Goal: Contribute content: Contribute content

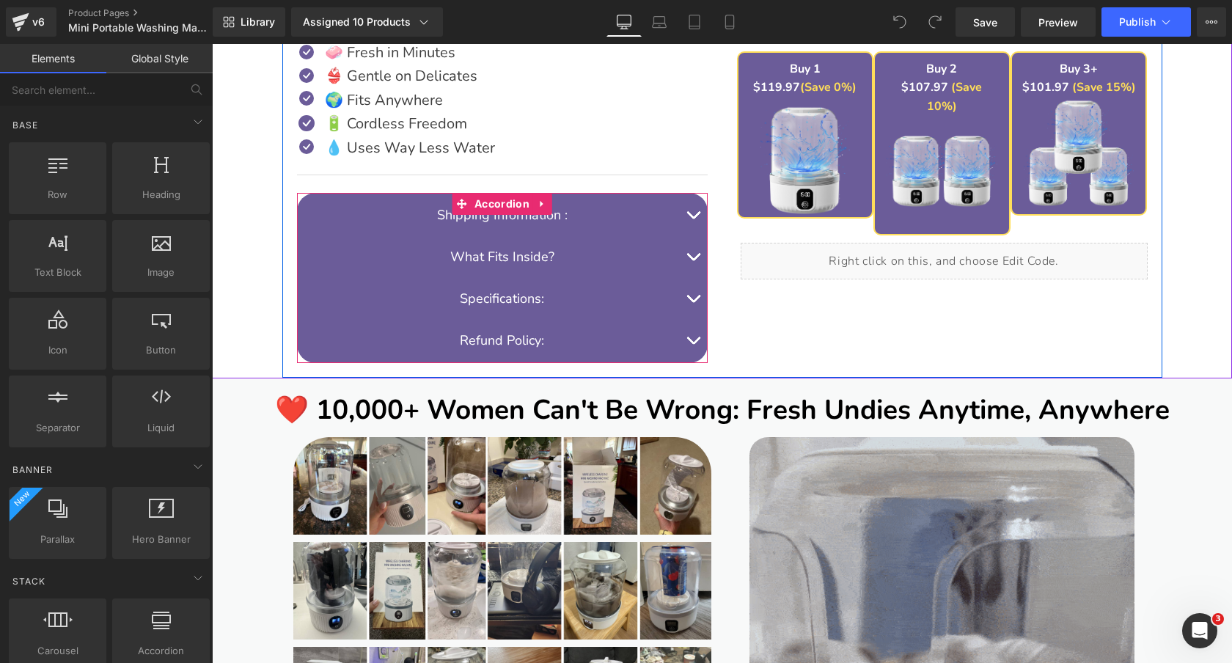
click at [691, 295] on button "button" at bounding box center [692, 299] width 29 height 42
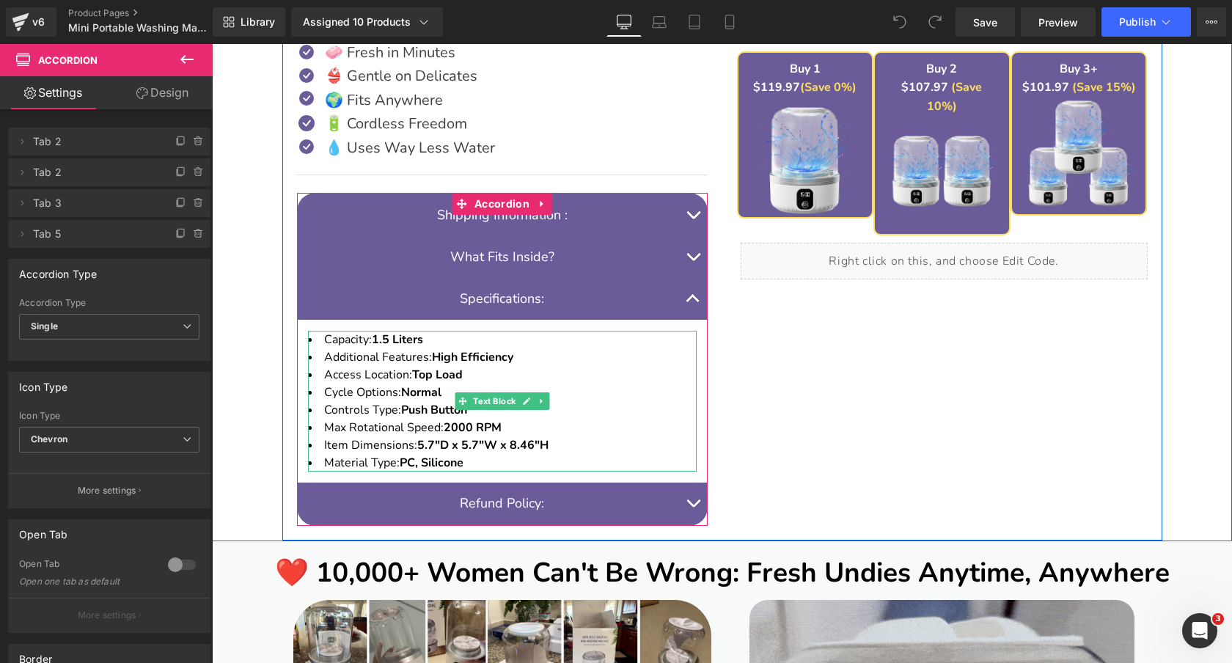
click at [559, 444] on li "Item Dimensions: 5.7"D x 5.7"W x 8.46"H" at bounding box center [502, 445] width 389 height 18
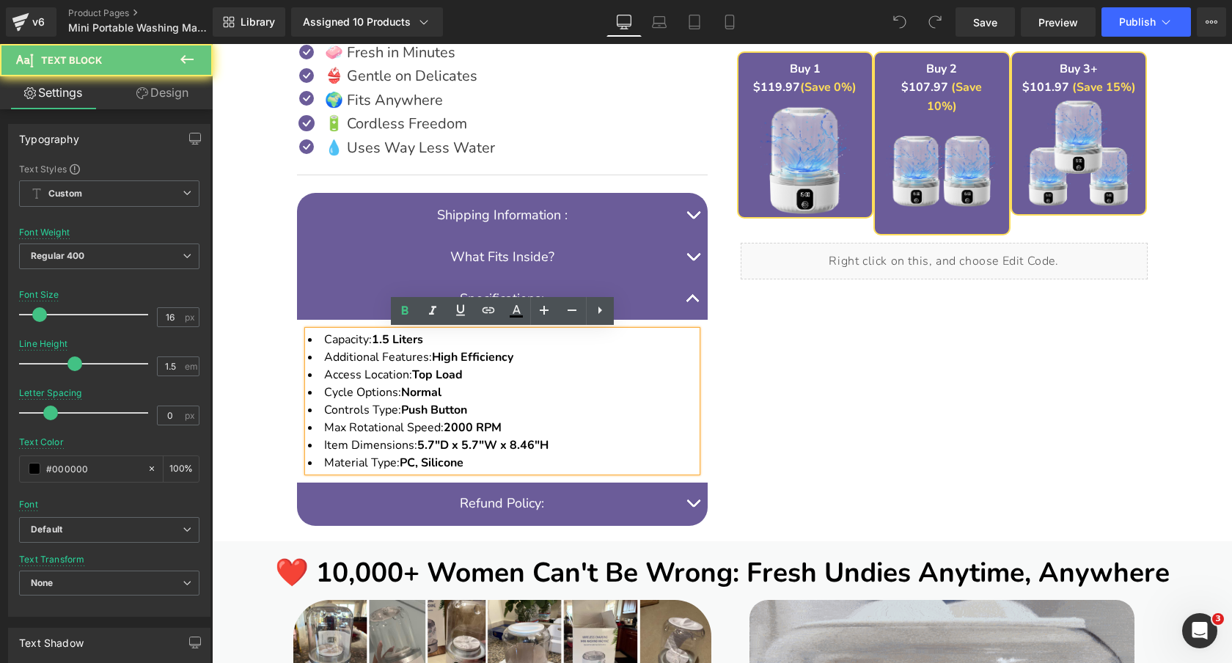
click at [559, 444] on li "Item Dimensions: 5.7"D x 5.7"W x 8.46"H" at bounding box center [502, 445] width 389 height 18
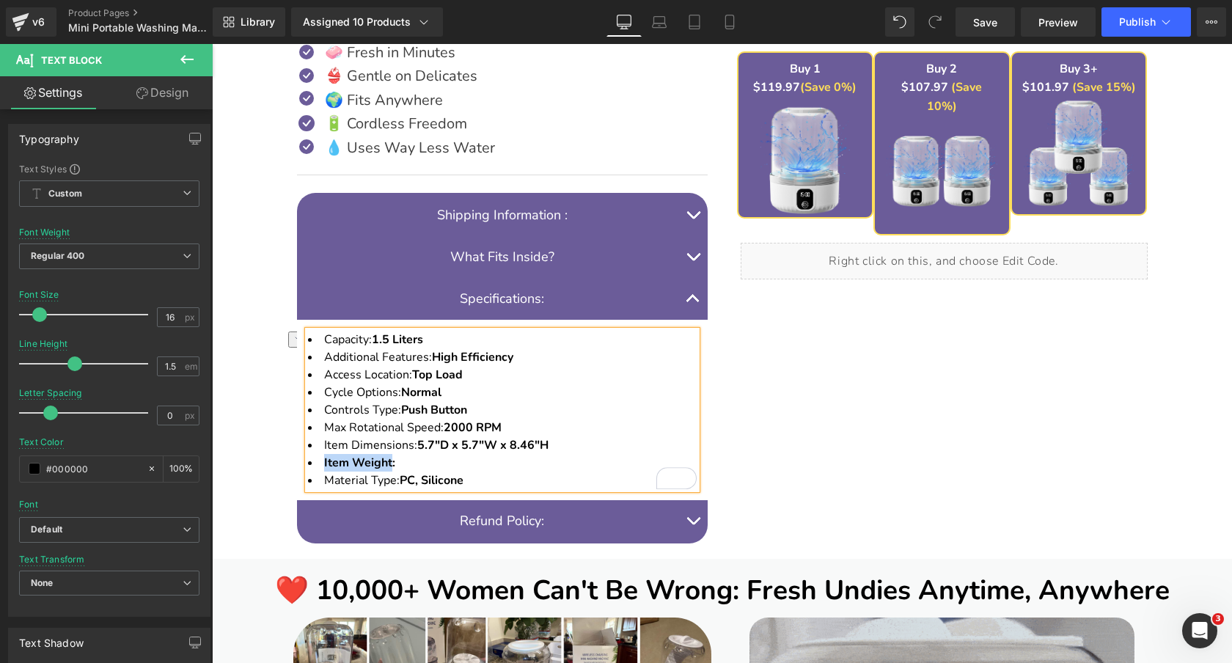
drag, startPoint x: 322, startPoint y: 464, endPoint x: 390, endPoint y: 461, distance: 68.2
click at [390, 461] on li "Item Weight:" at bounding box center [502, 463] width 389 height 18
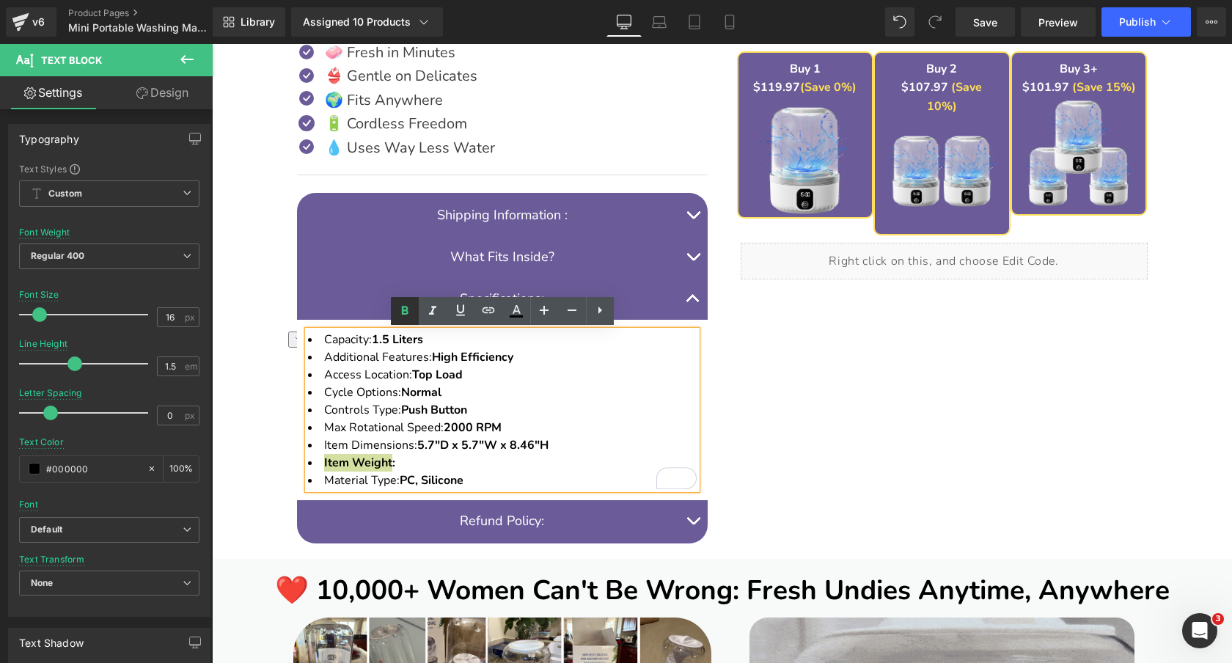
click at [401, 304] on icon at bounding box center [405, 311] width 18 height 18
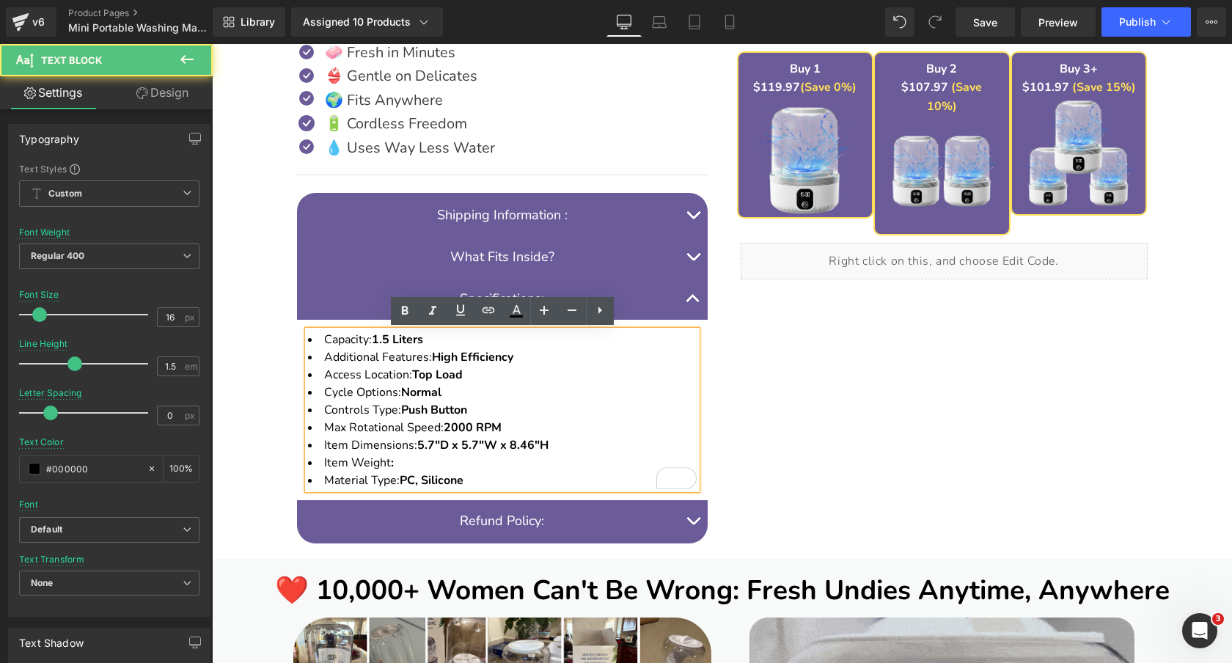
click at [396, 463] on li "Item Weight :" at bounding box center [502, 463] width 389 height 18
drag, startPoint x: 397, startPoint y: 460, endPoint x: 451, endPoint y: 461, distance: 53.5
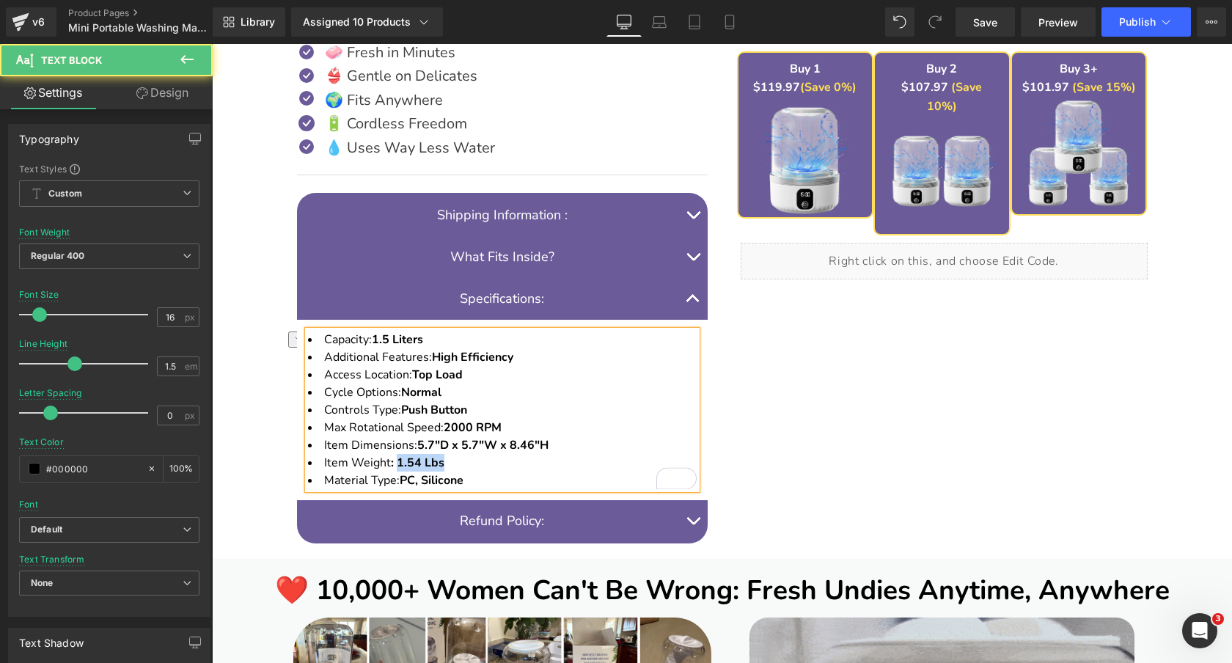
click at [451, 461] on li "Item Weight : 1.54 Lbs" at bounding box center [502, 463] width 389 height 18
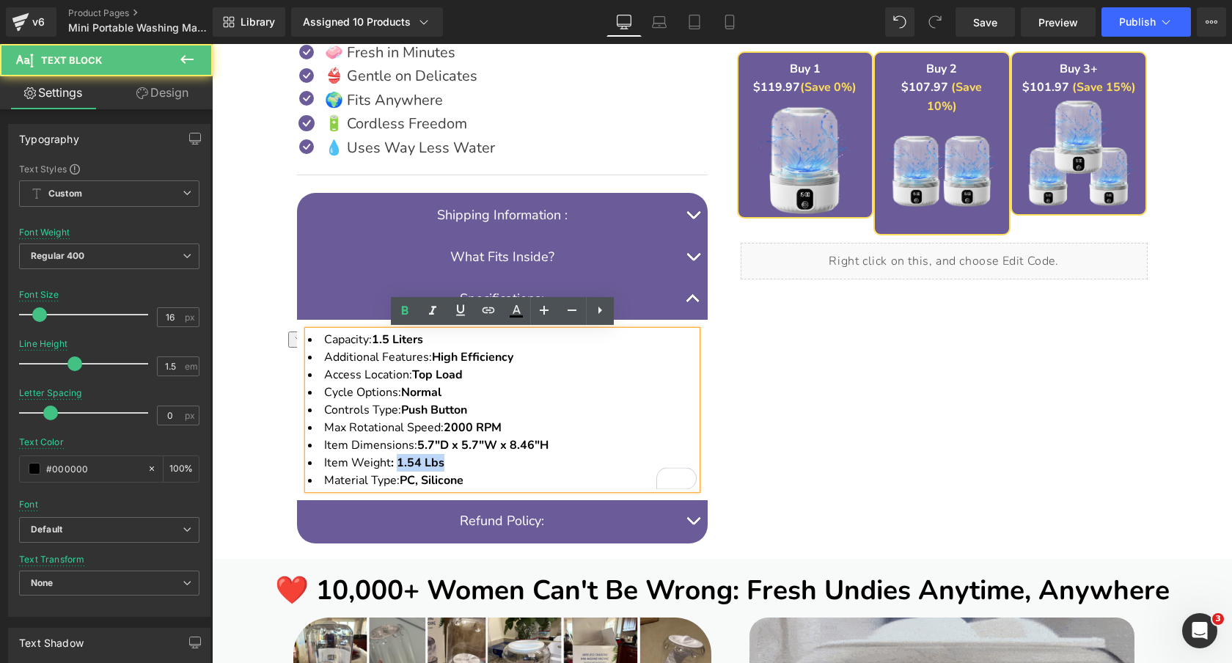
copy strong "1.54 Lbs"
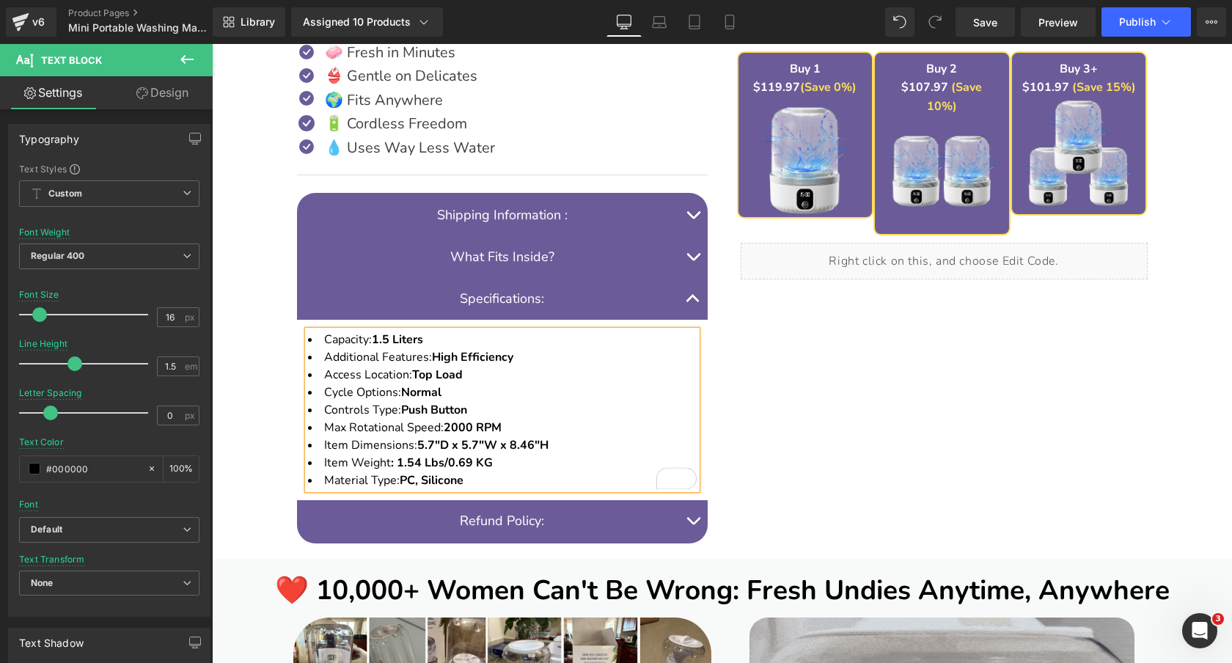
click at [444, 466] on strong ": 1.54 Lbs/0.69 KG" at bounding box center [442, 463] width 102 height 16
click at [477, 466] on strong ": 1.54 Lbs/ 0.69 KG" at bounding box center [443, 463] width 105 height 16
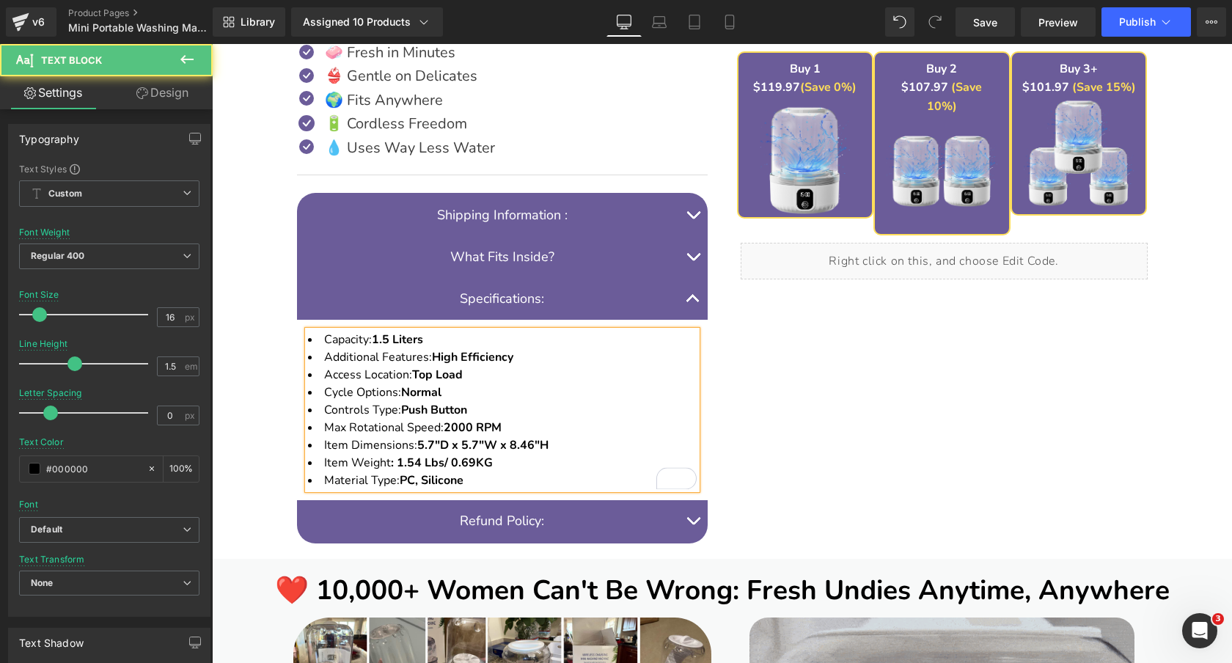
click at [422, 462] on strong ": 1.54 Lbs/ 0.69KG" at bounding box center [442, 463] width 102 height 16
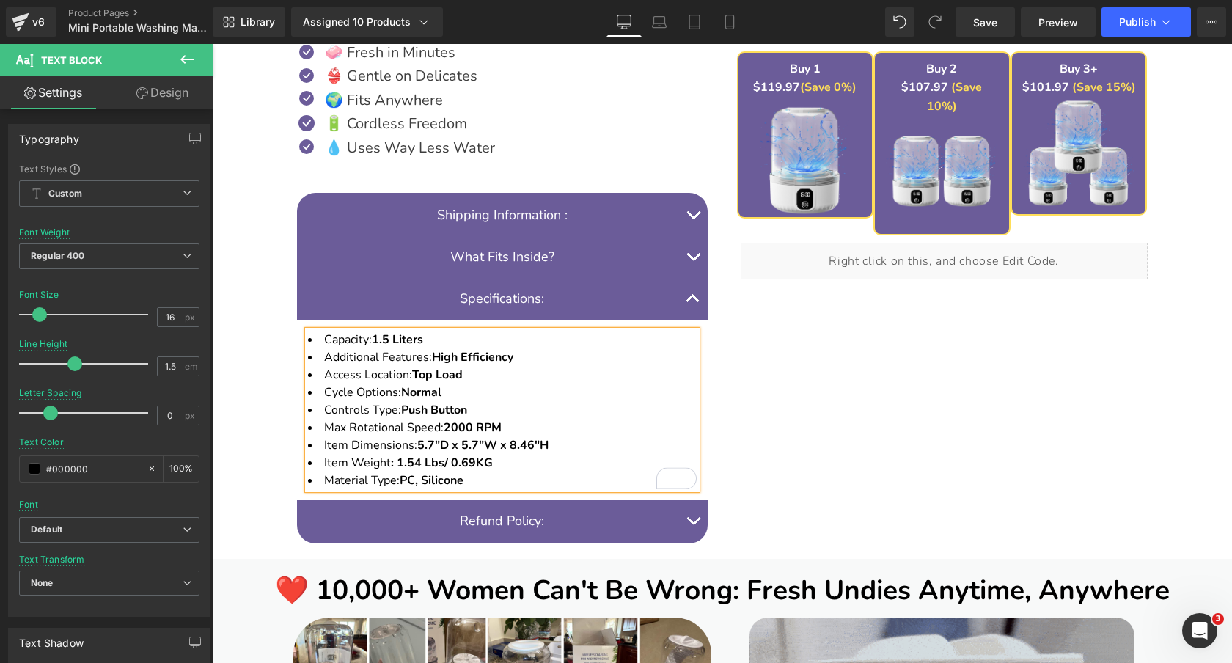
click at [471, 463] on strong ": 1.54 Lbs/ 0.69KG" at bounding box center [442, 463] width 102 height 16
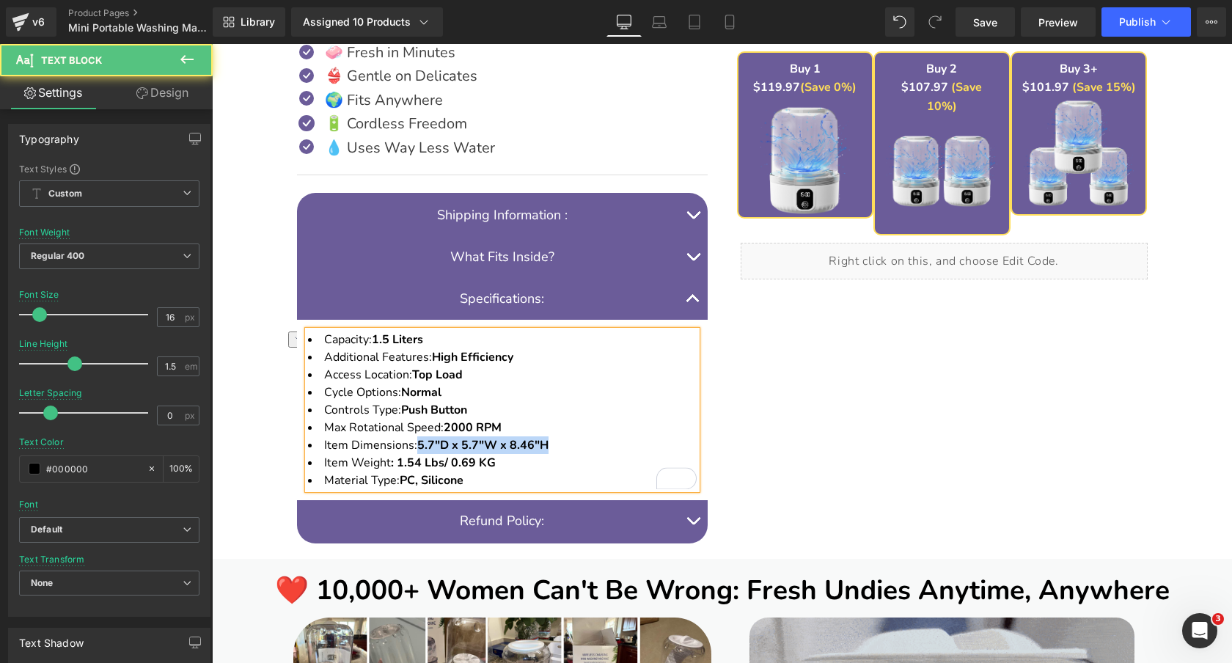
drag, startPoint x: 419, startPoint y: 444, endPoint x: 607, endPoint y: 442, distance: 188.4
click at [607, 442] on li "Item Dimensions: 5.7"D x 5.7"W x 8.46"H" at bounding box center [502, 445] width 389 height 18
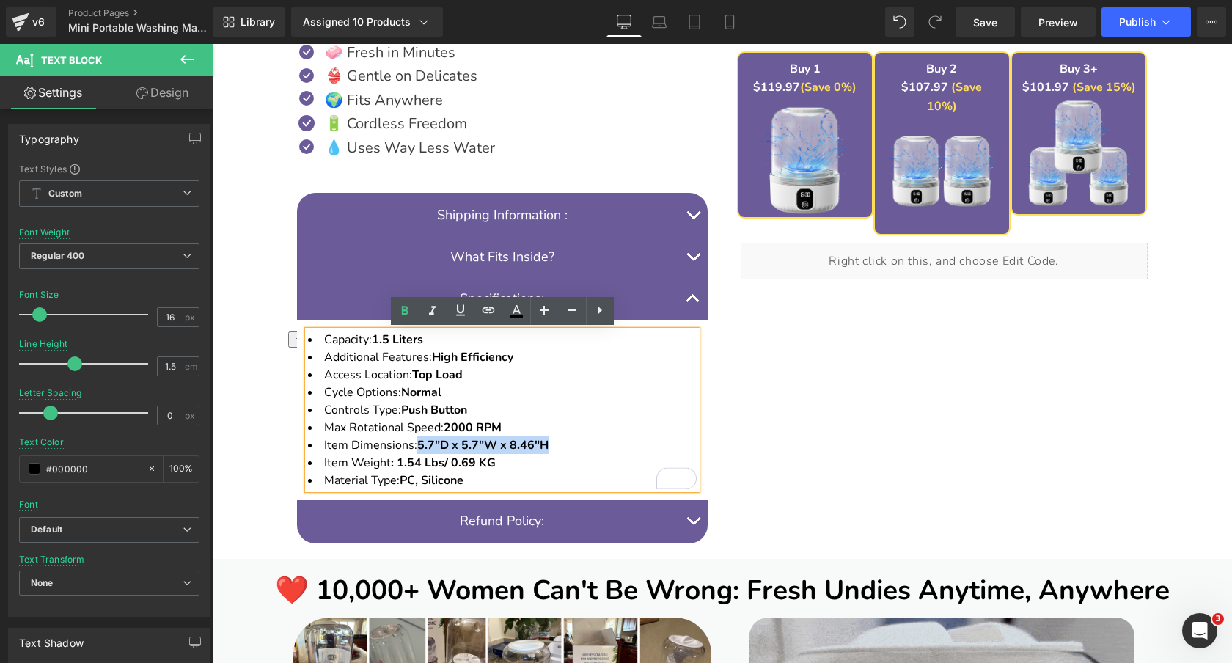
copy strong "5.7"D x 5.7"W x 8.46"H"
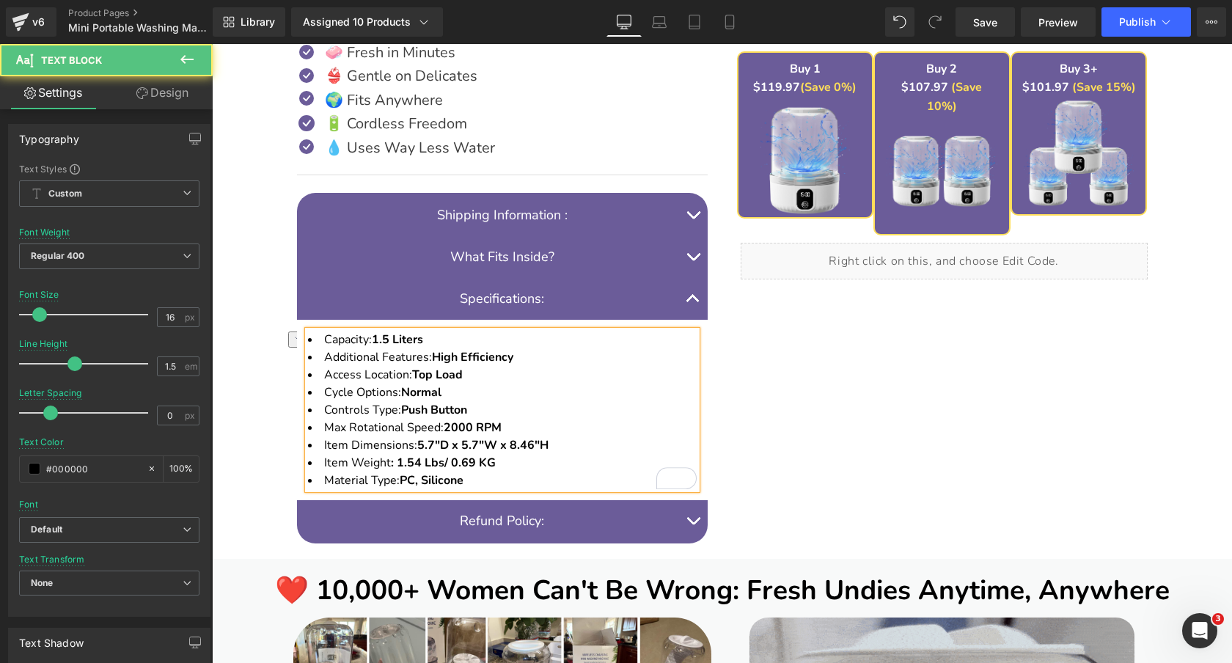
click at [561, 443] on li "Item Dimensions: 5.7"D x 5.7"W x 8.46"H" at bounding box center [502, 445] width 389 height 18
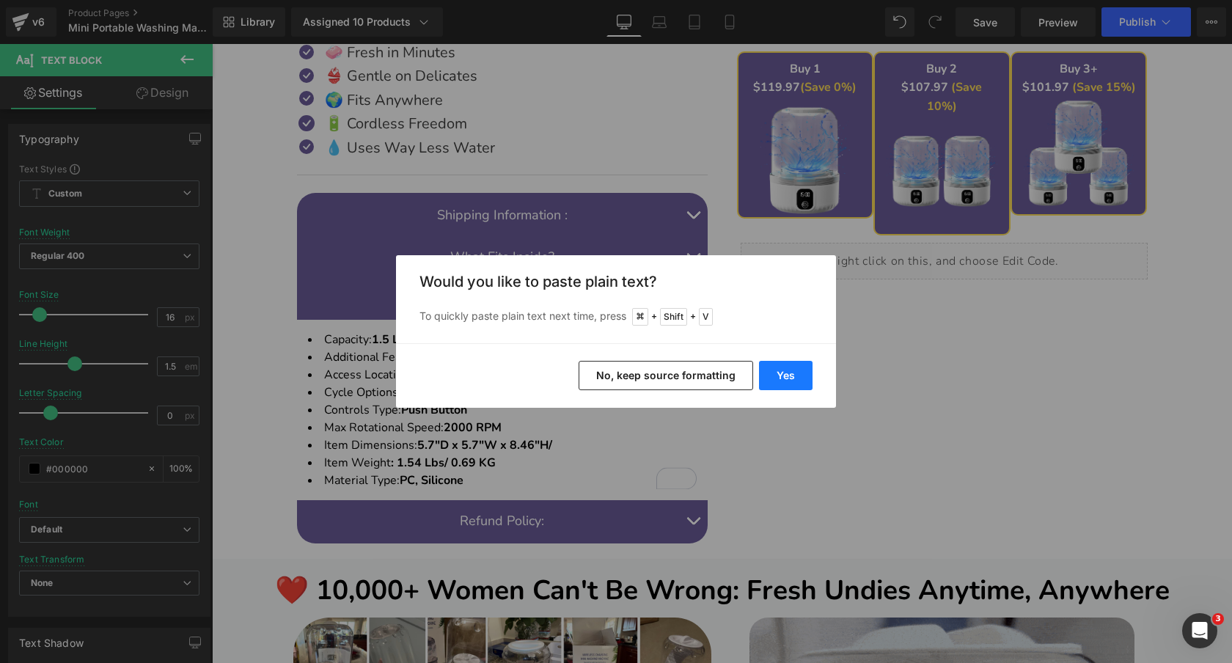
click at [796, 371] on button "Yes" at bounding box center [786, 375] width 54 height 29
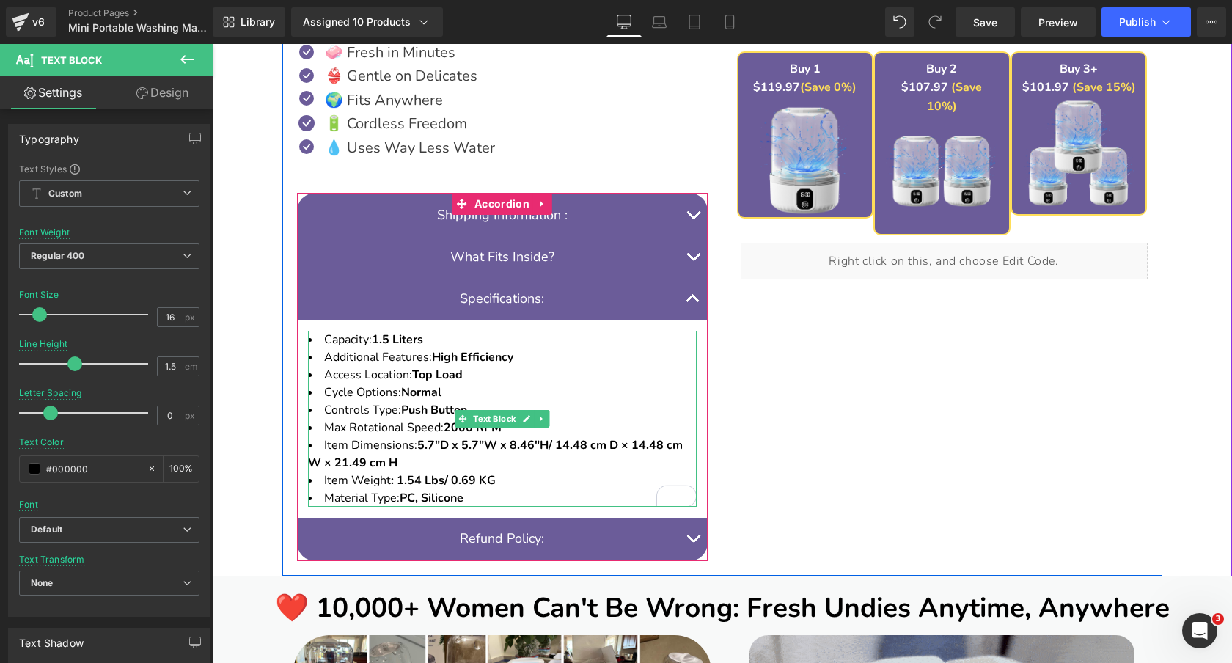
click at [449, 457] on li "Item Dimensions: 5.7"D x 5.7"W x 8.46"H/ 14.48 cm D × 14.48 cm W × 21.49 cm H" at bounding box center [502, 453] width 389 height 35
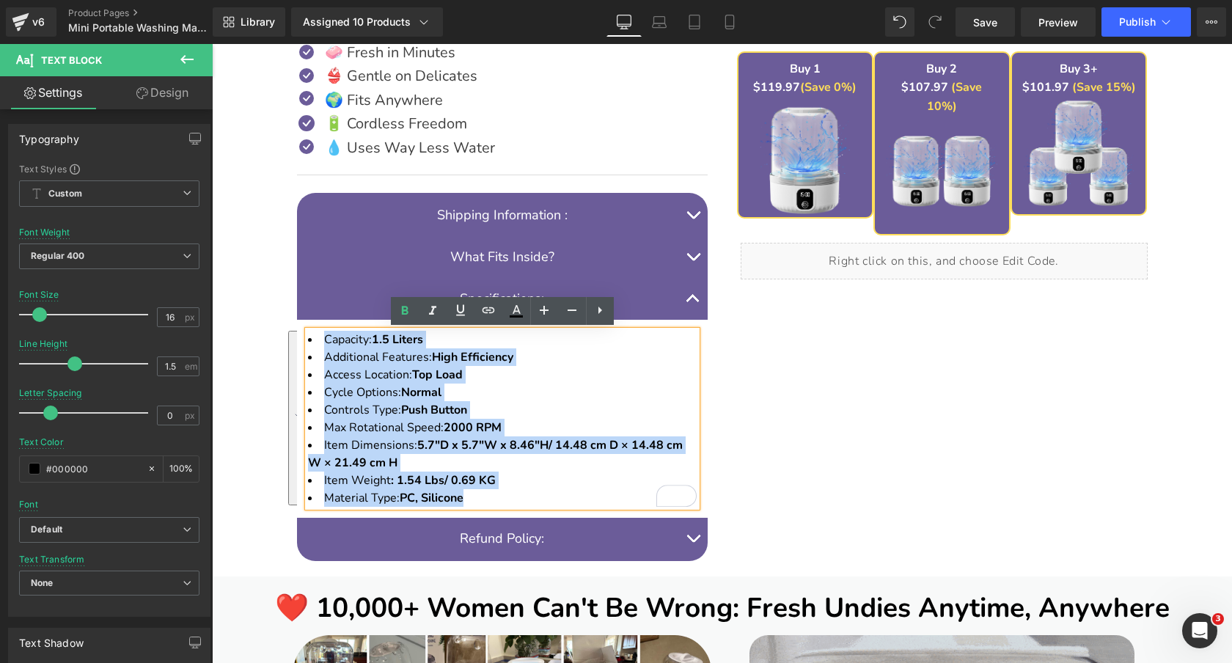
drag, startPoint x: 478, startPoint y: 497, endPoint x: 315, endPoint y: 338, distance: 227.6
click at [315, 338] on ul "Capacity: 1.5 Liters Additional Features: High Efficiency Access Location: Top …" at bounding box center [502, 419] width 389 height 176
copy ul "Capacity: 1.5 Liters Additional Features: High Efficiency Access Location: Top …"
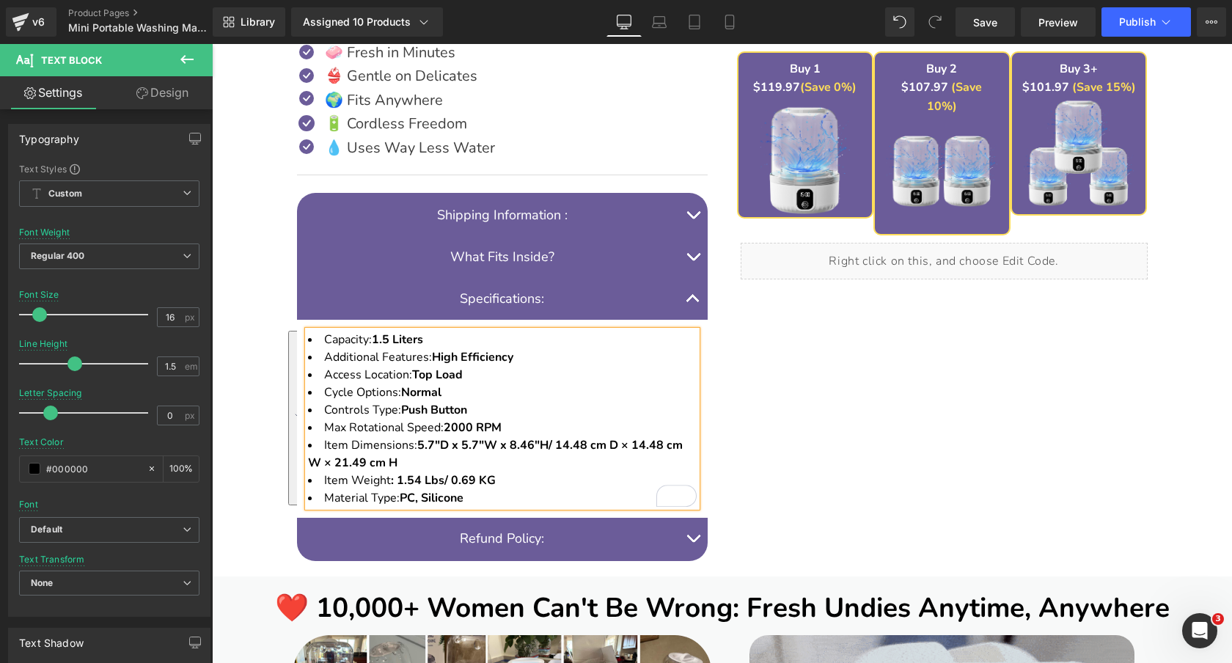
click at [510, 411] on li "Controls Type: Push Button" at bounding box center [502, 410] width 389 height 18
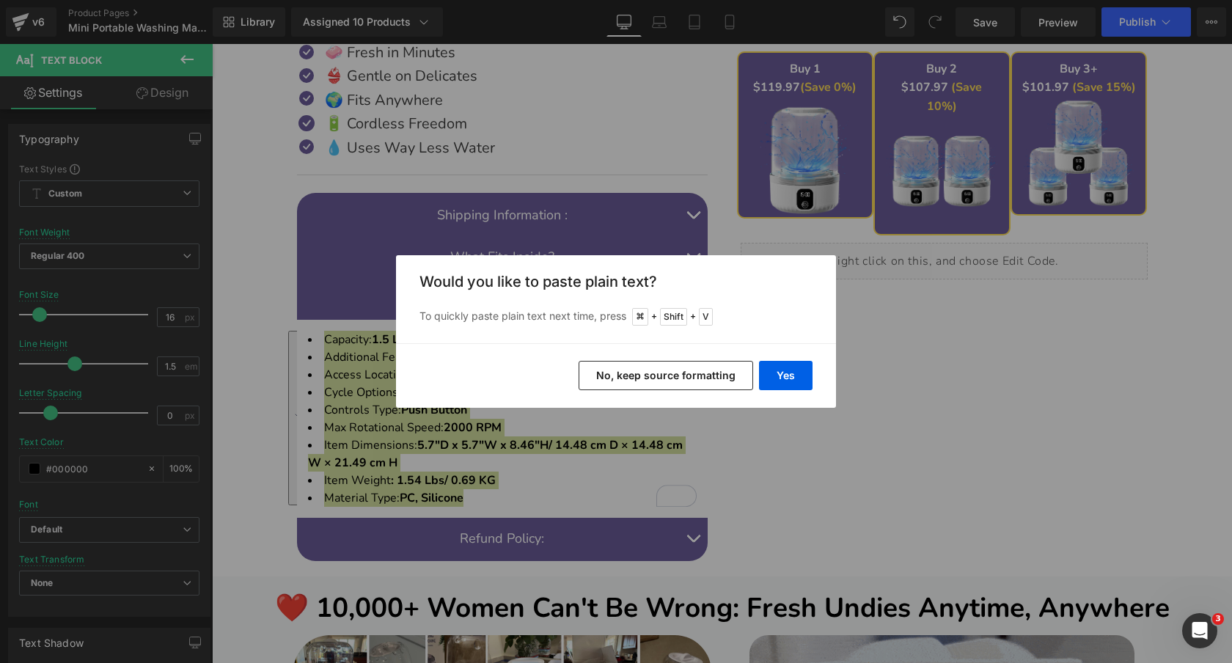
click at [703, 374] on button "No, keep source formatting" at bounding box center [665, 375] width 174 height 29
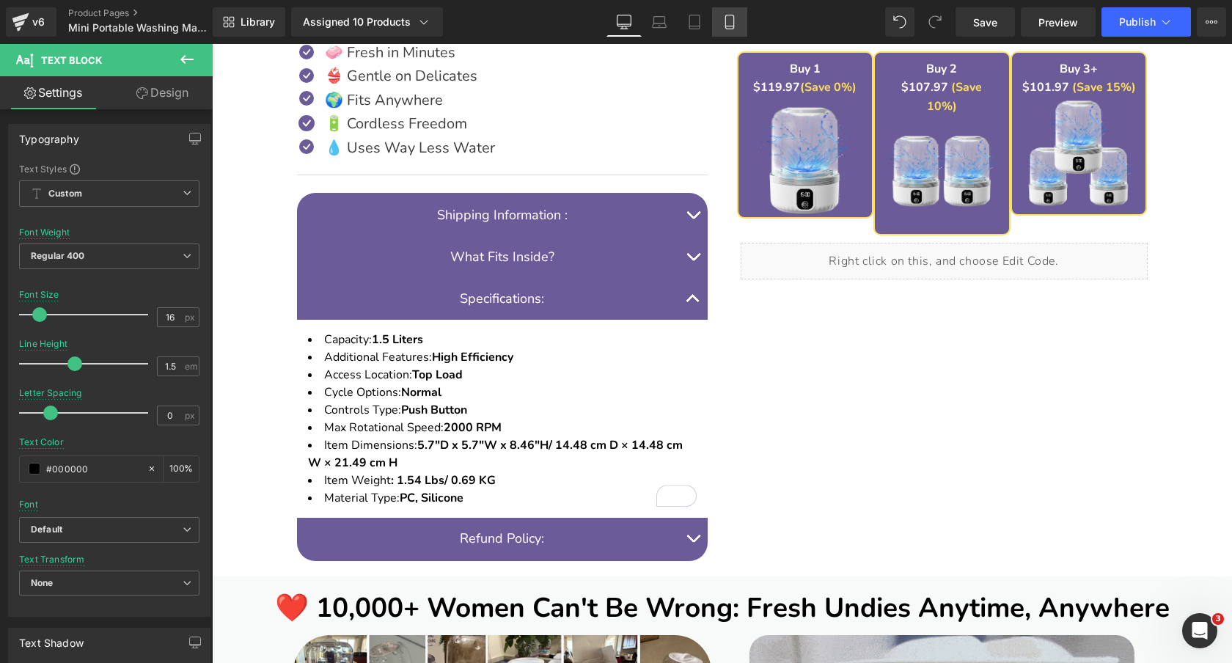
click at [728, 19] on icon at bounding box center [729, 22] width 15 height 15
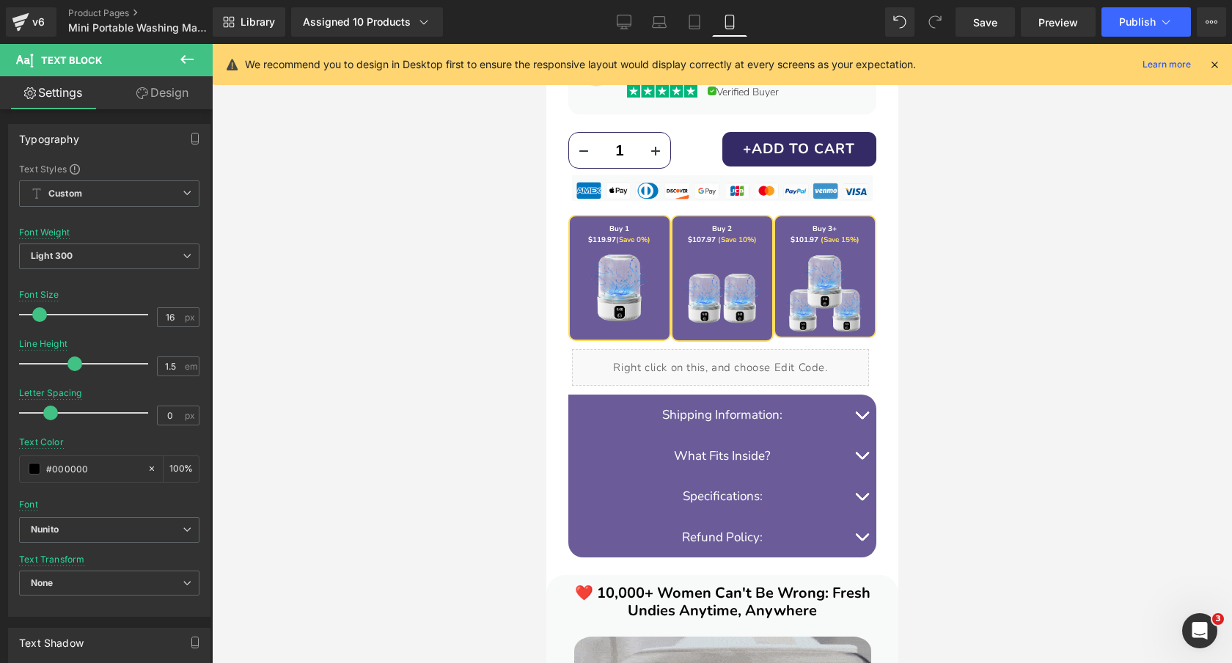
scroll to position [1214, 0]
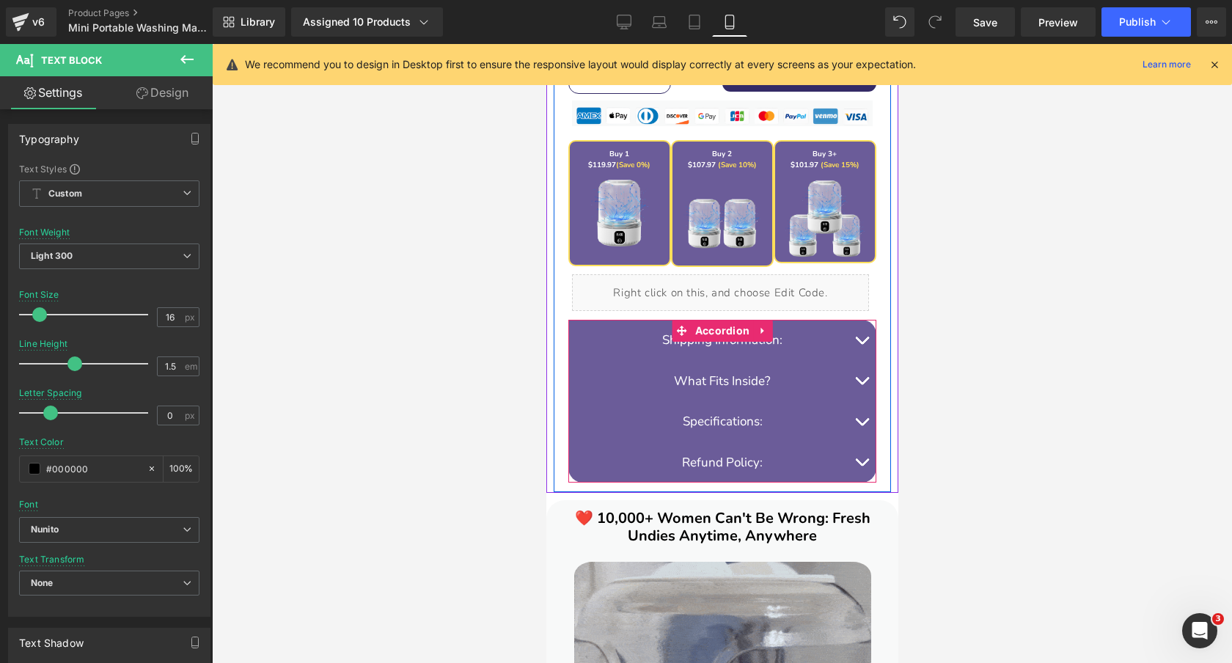
click at [859, 418] on button "button" at bounding box center [860, 421] width 29 height 41
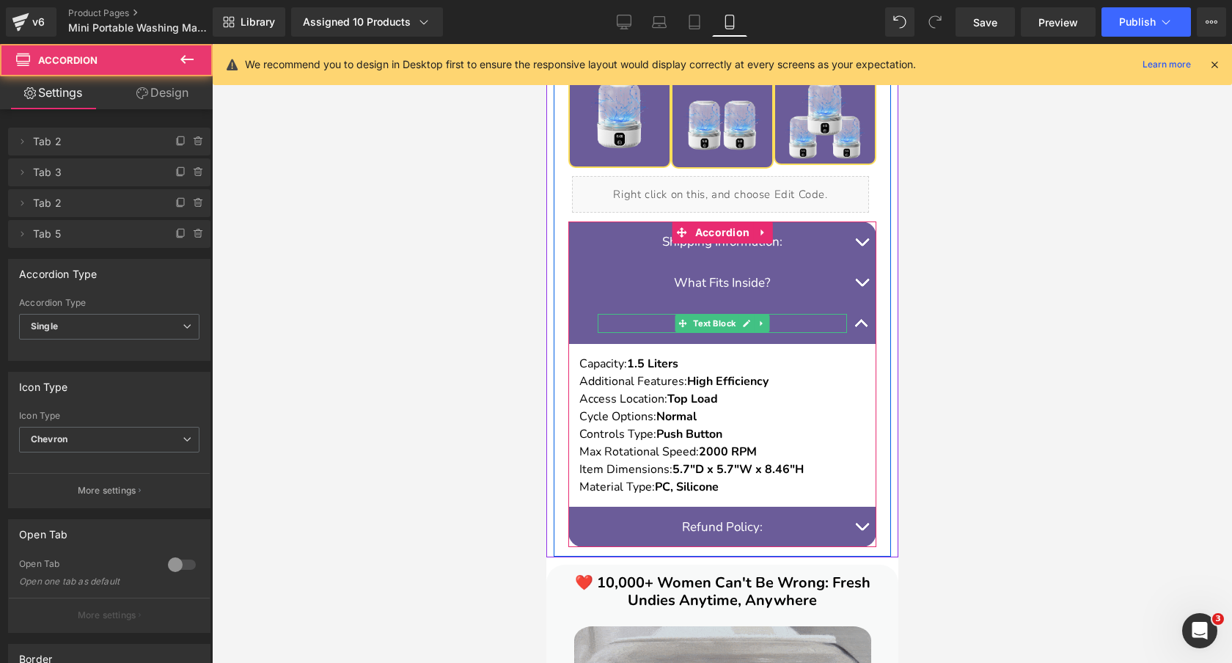
scroll to position [1328, 0]
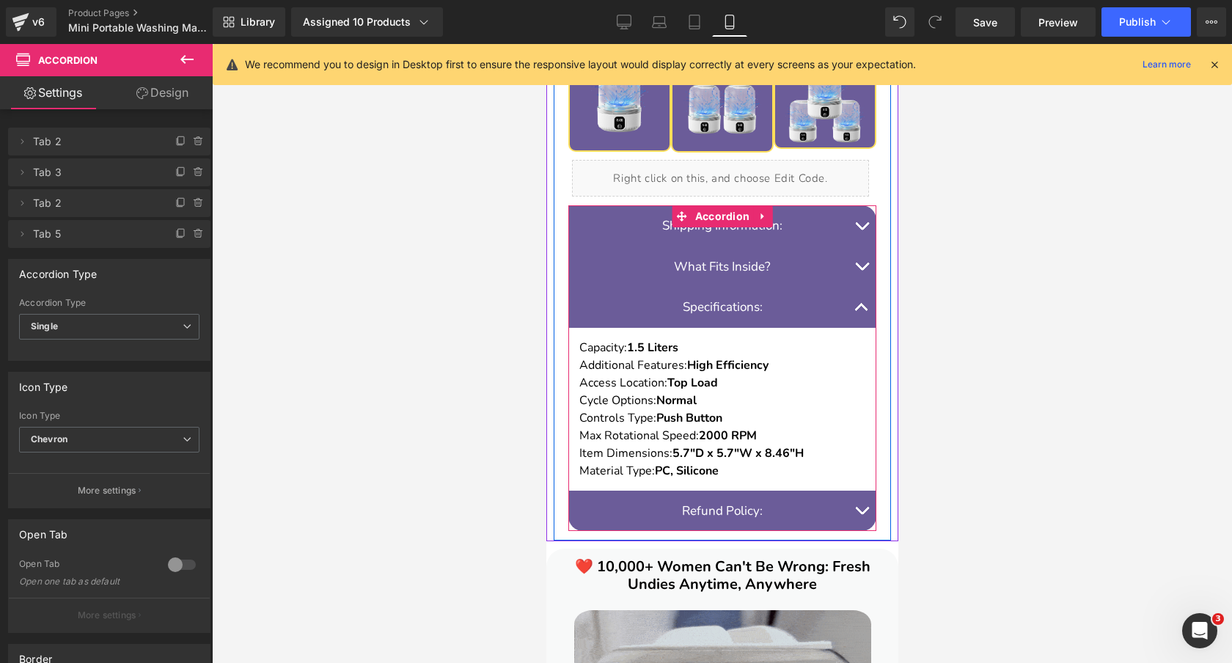
click at [746, 420] on p "Controls Type: Push Button" at bounding box center [721, 418] width 286 height 18
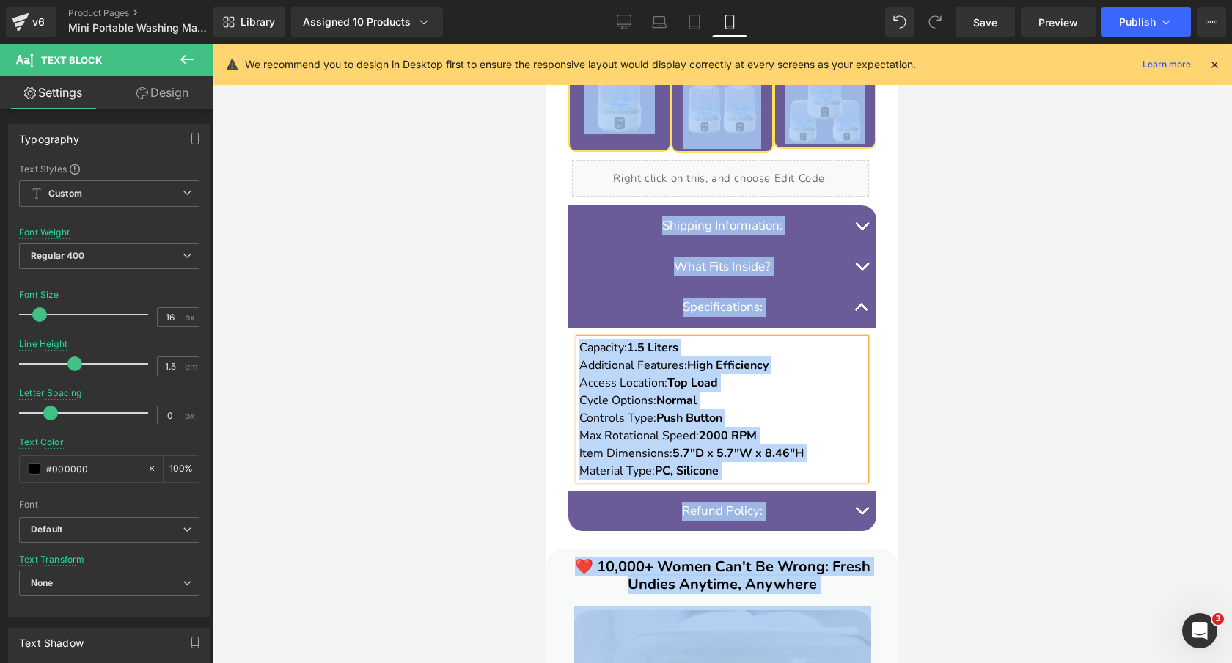
click at [752, 420] on p "Controls Type: Push Button" at bounding box center [721, 418] width 286 height 18
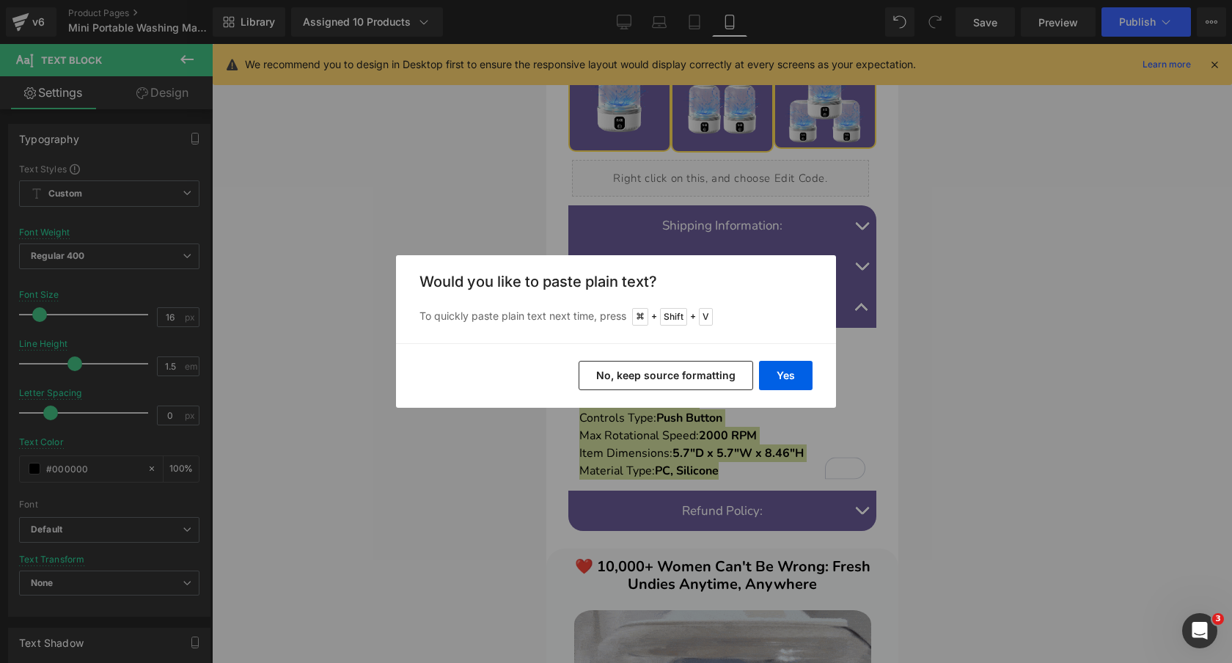
click at [710, 371] on button "No, keep source formatting" at bounding box center [665, 375] width 174 height 29
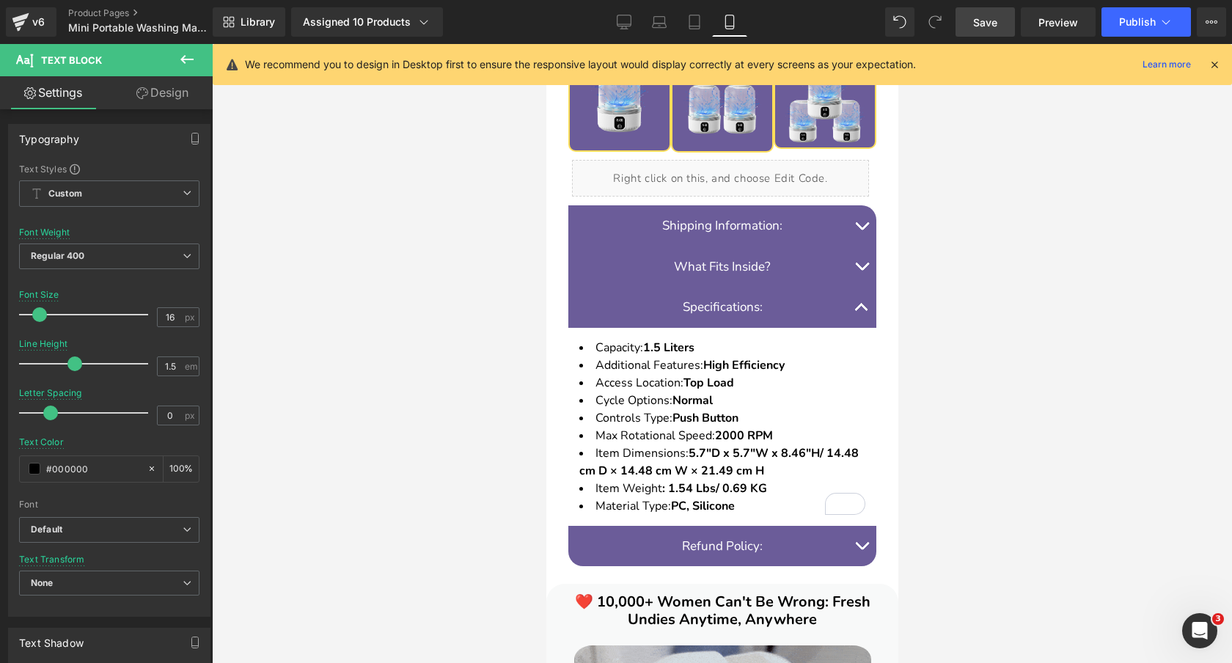
click at [988, 16] on span "Save" at bounding box center [985, 22] width 24 height 15
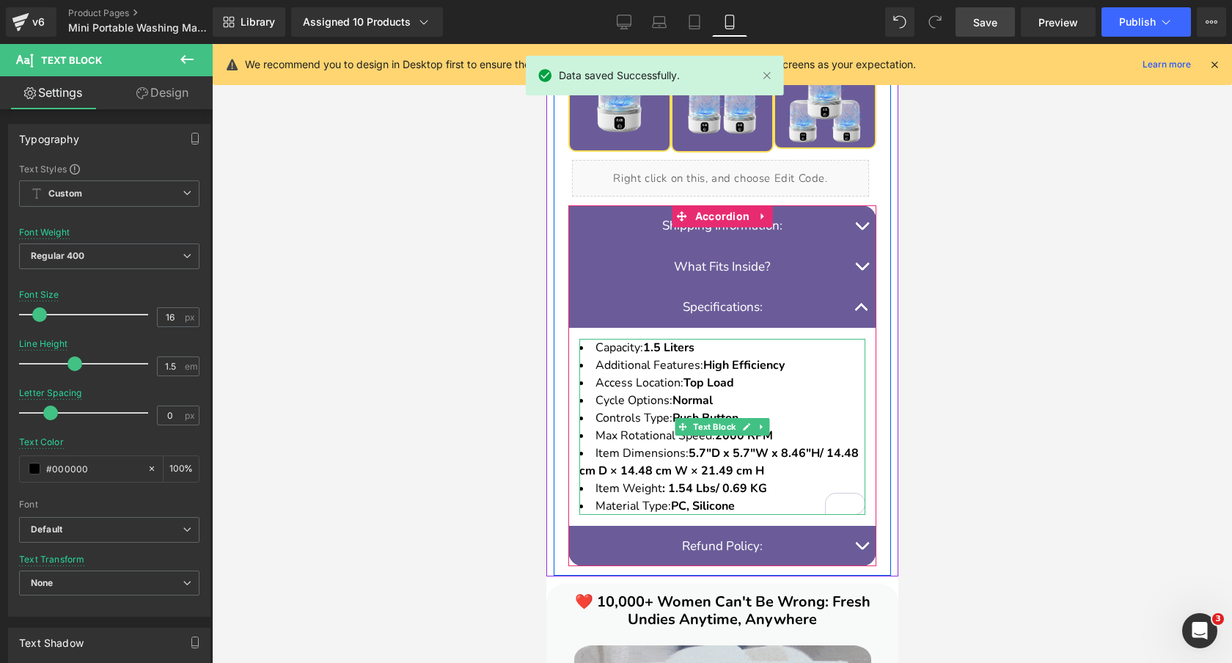
click at [828, 453] on strong "5.7"D x 5.7"W x 8.46"H/ 14.48 cm D × 14.48 cm W × 21.49 cm H" at bounding box center [717, 462] width 279 height 34
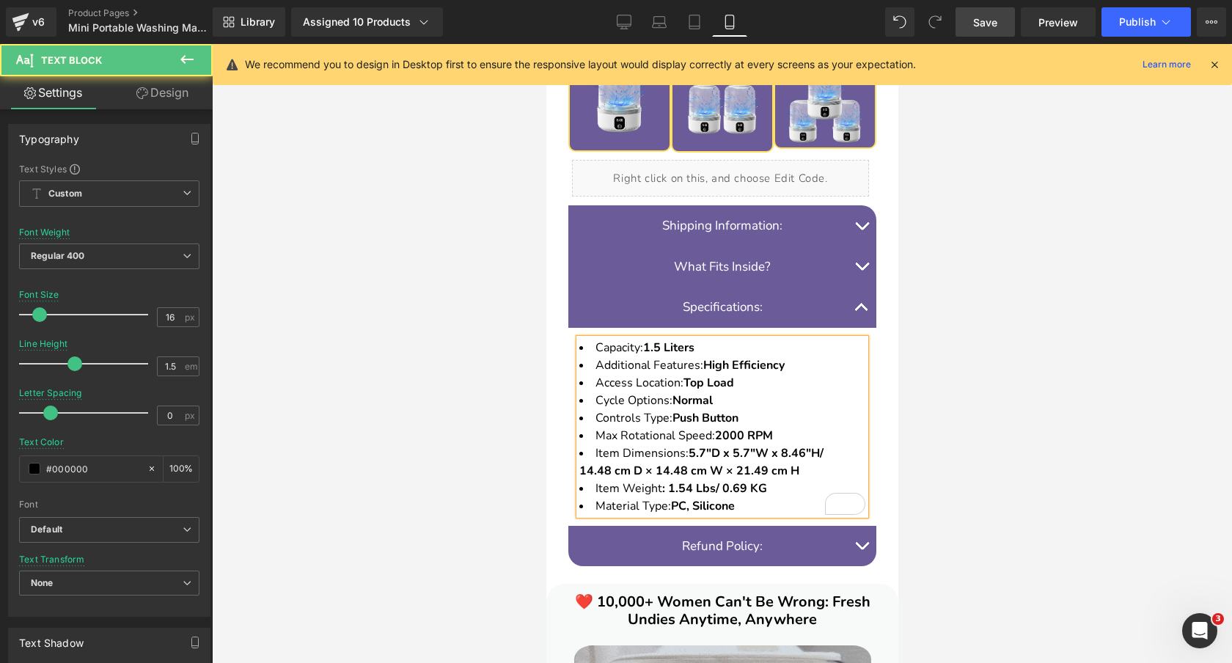
click at [828, 452] on li "Item Dimensions: 5.7"D x 5.7"W x 8.46"H/ 14.48 cm D × 14.48 cm W × 21.49 cm H" at bounding box center [721, 461] width 286 height 35
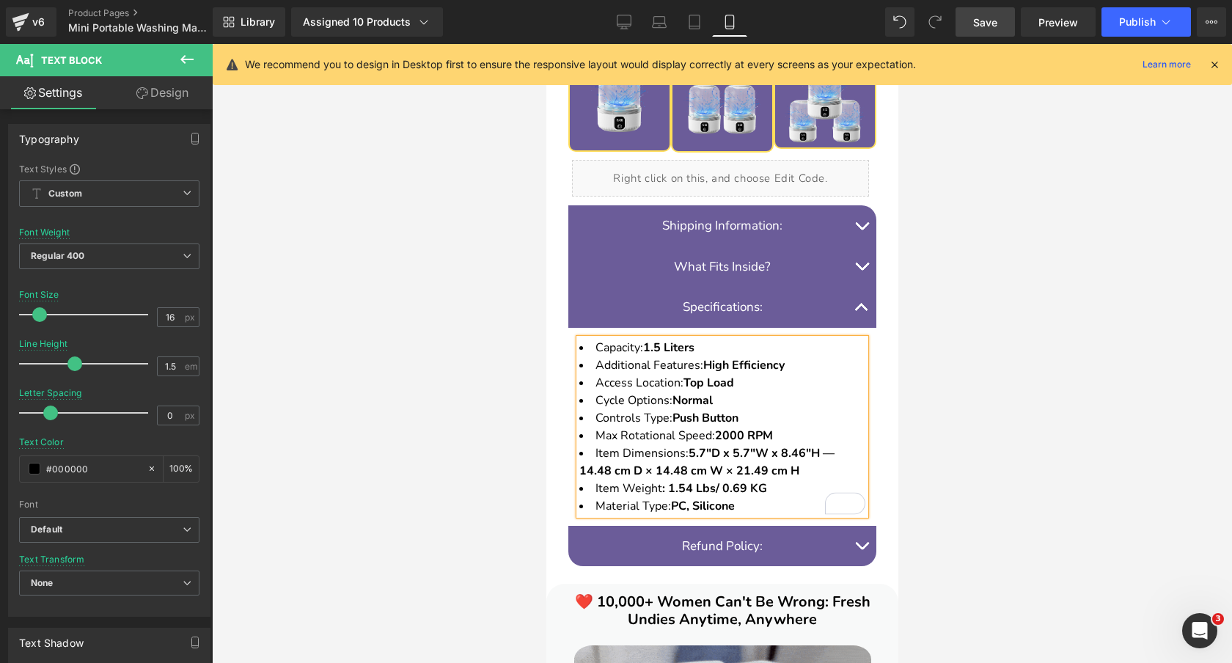
click at [990, 21] on span "Save" at bounding box center [985, 22] width 24 height 15
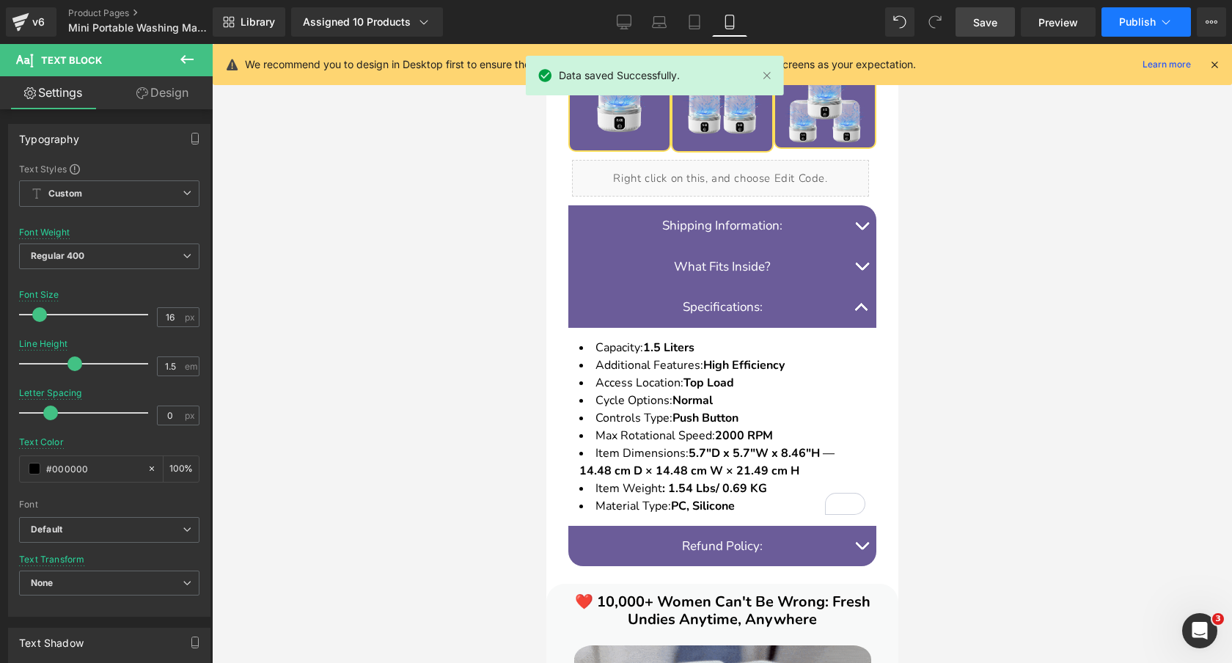
click at [1134, 23] on span "Publish" at bounding box center [1137, 22] width 37 height 12
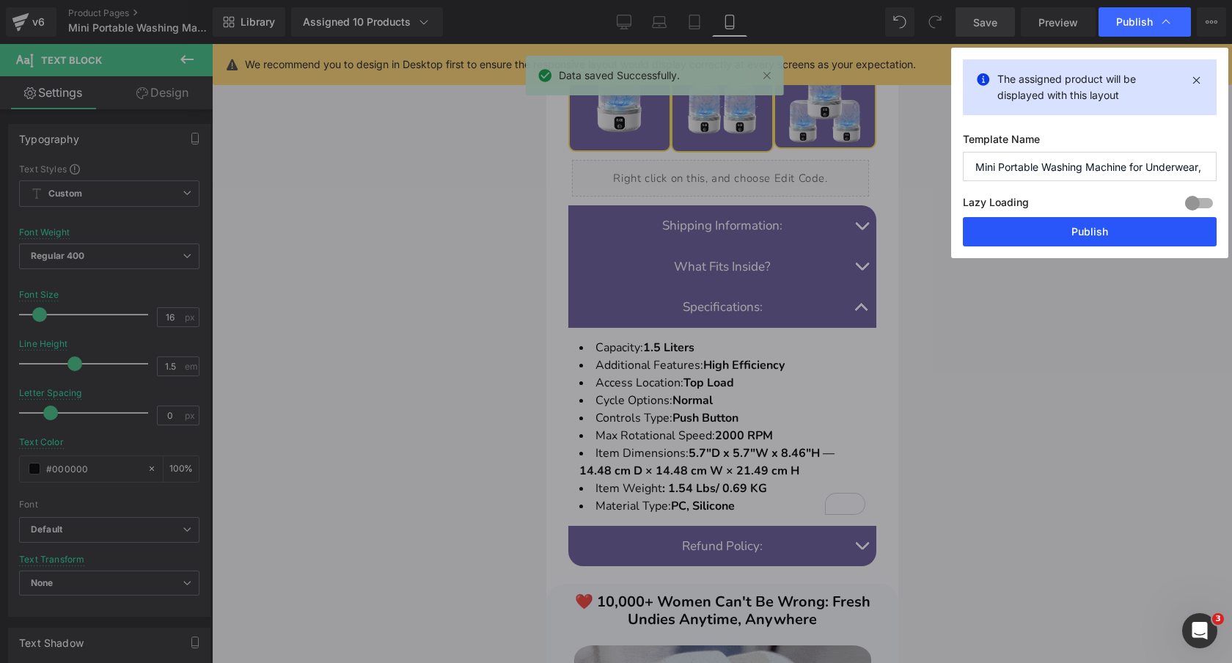
click at [1020, 232] on button "Publish" at bounding box center [1090, 231] width 254 height 29
click at [687, 18] on icon at bounding box center [694, 22] width 15 height 15
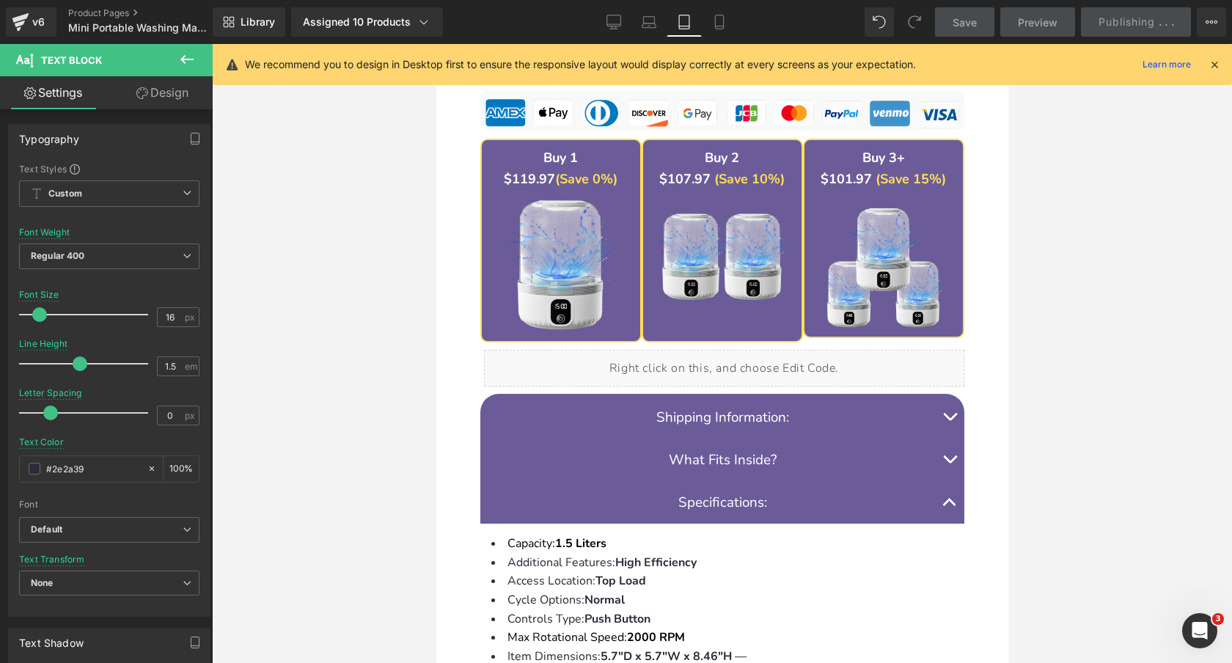
scroll to position [1690, 0]
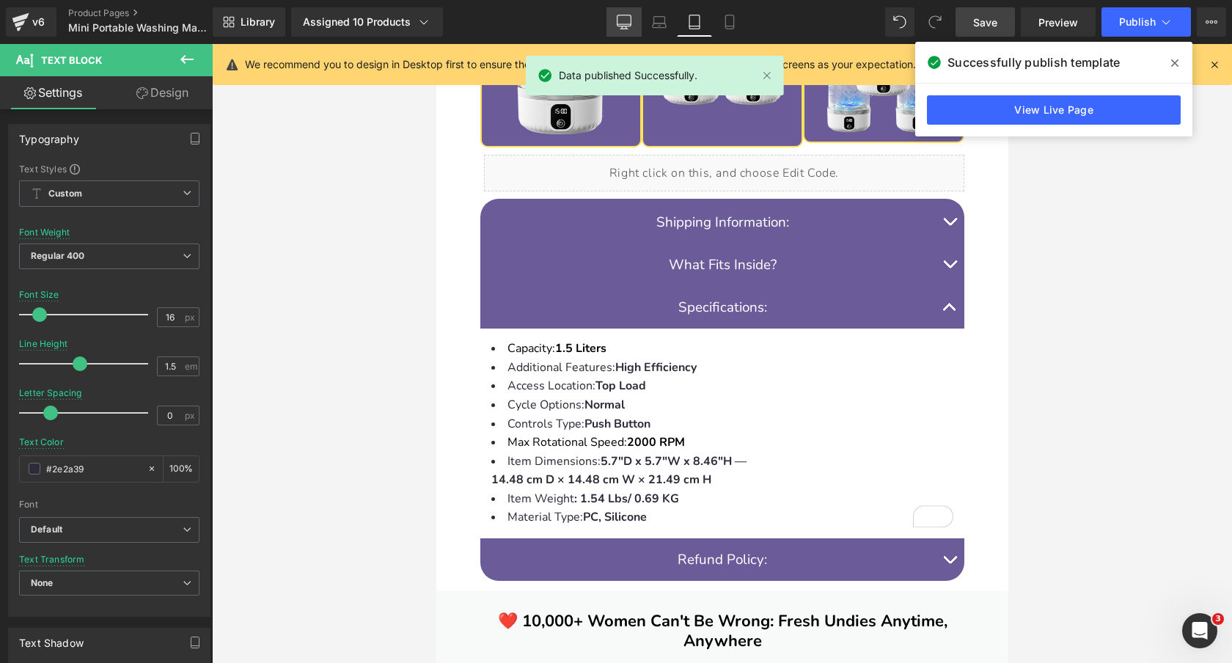
click at [628, 18] on icon at bounding box center [624, 22] width 15 height 15
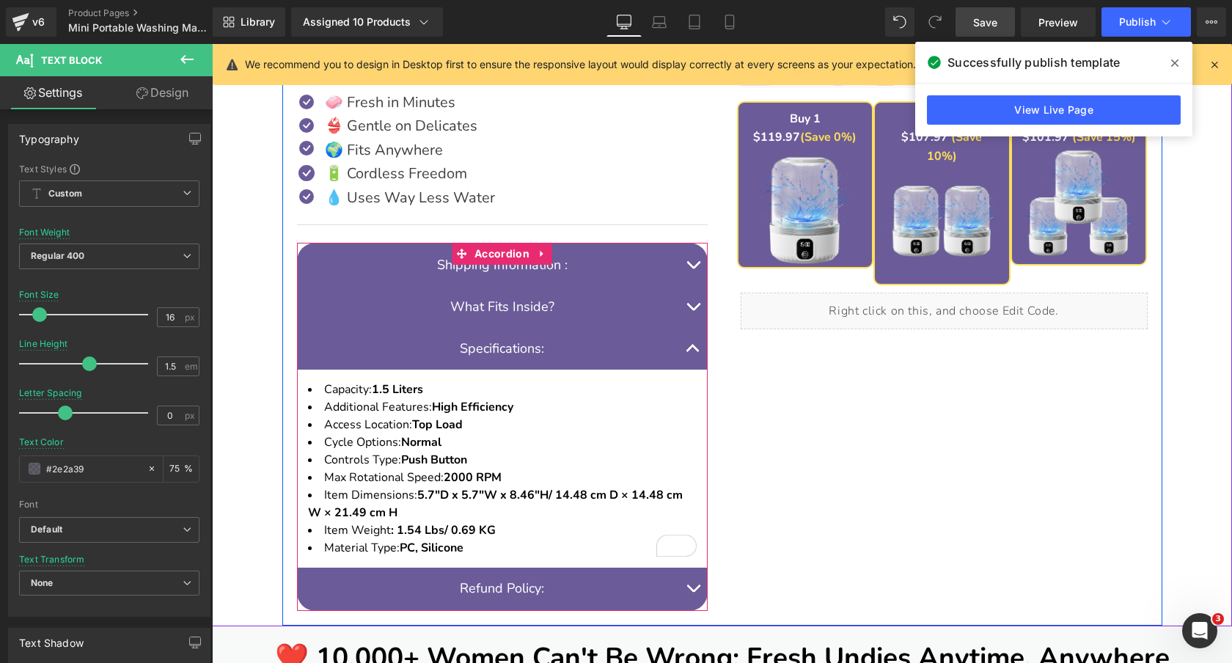
scroll to position [755, 0]
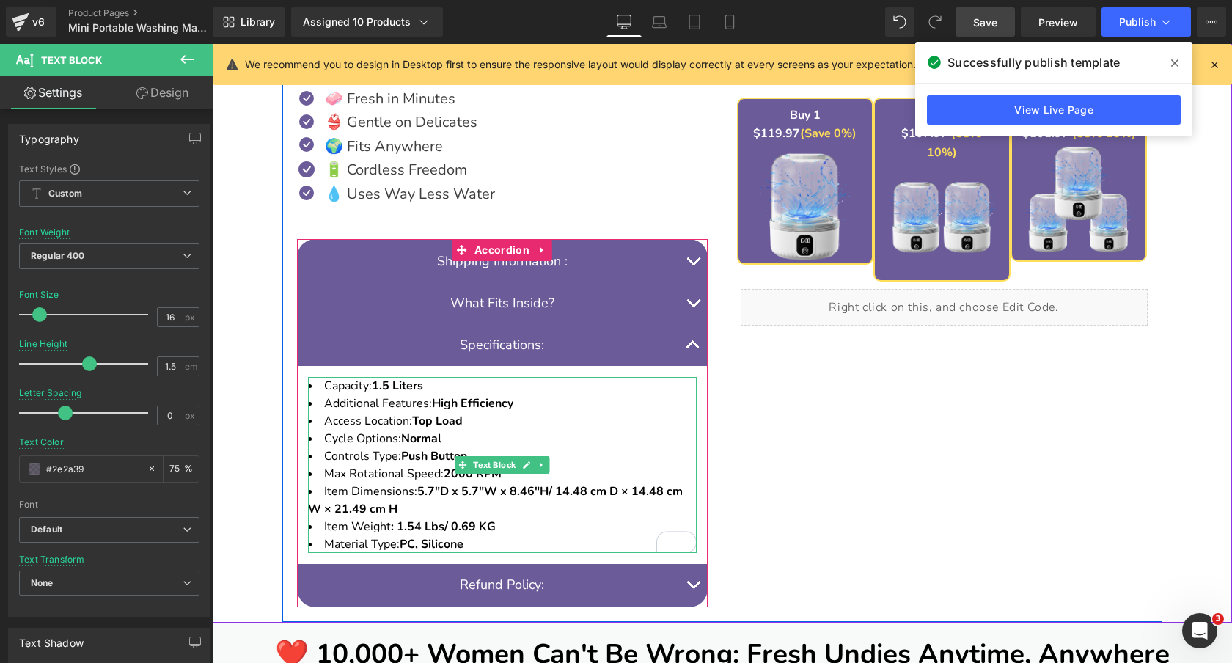
click at [559, 493] on strong "5.7"D x 5.7"W x 8.46"H/ 14.48 cm D × 14.48 cm W × 21.49 cm H" at bounding box center [495, 500] width 375 height 34
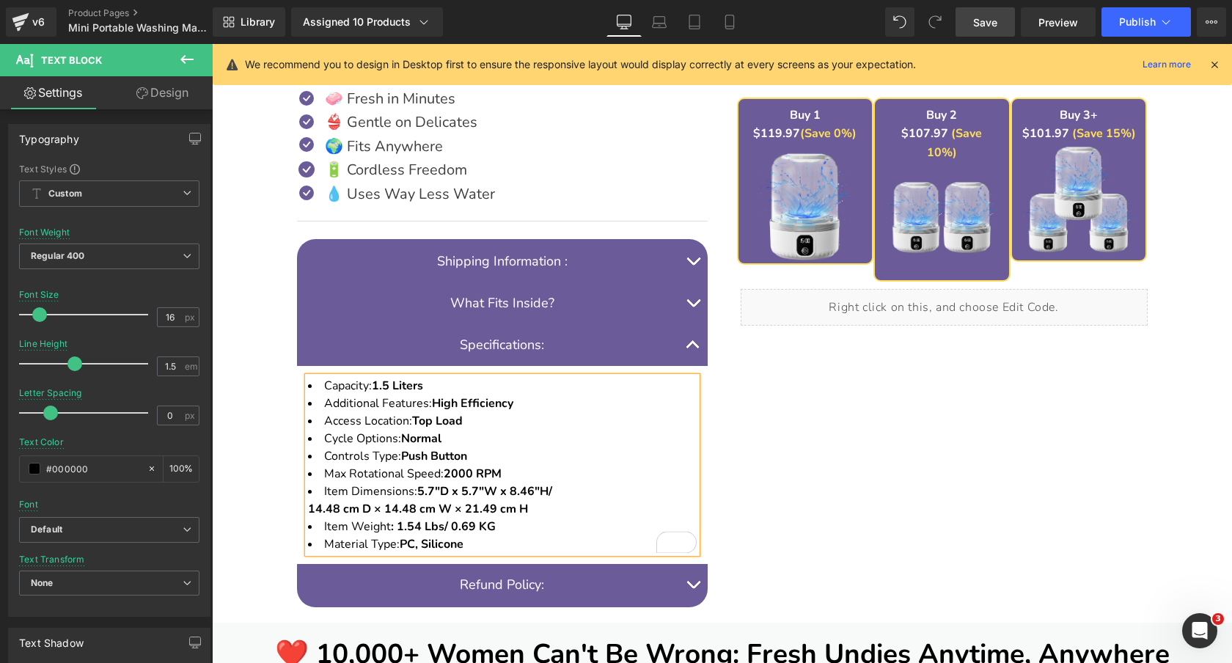
click at [582, 496] on li "Item Dimensions: 5.7"D x 5.7"W x 8.46"H/ 14.48 cm D × 14.48 cm W × 21.49 cm H" at bounding box center [502, 499] width 389 height 35
click at [982, 29] on span "Save" at bounding box center [985, 22] width 24 height 15
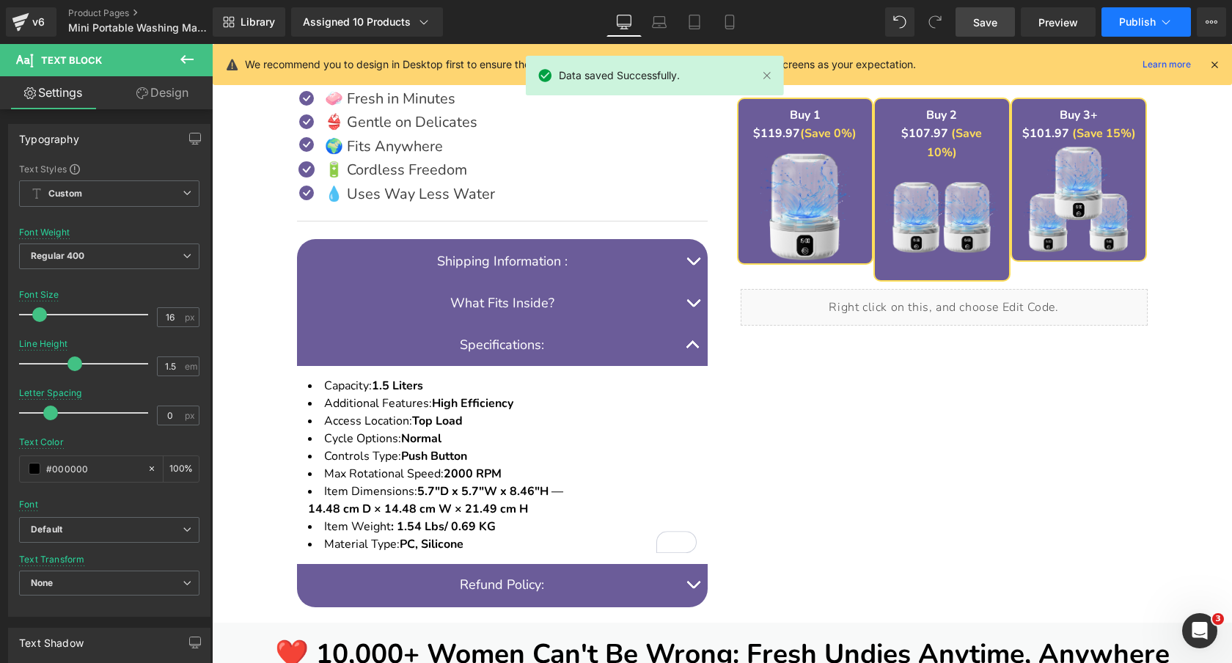
click at [1146, 22] on span "Publish" at bounding box center [1137, 22] width 37 height 12
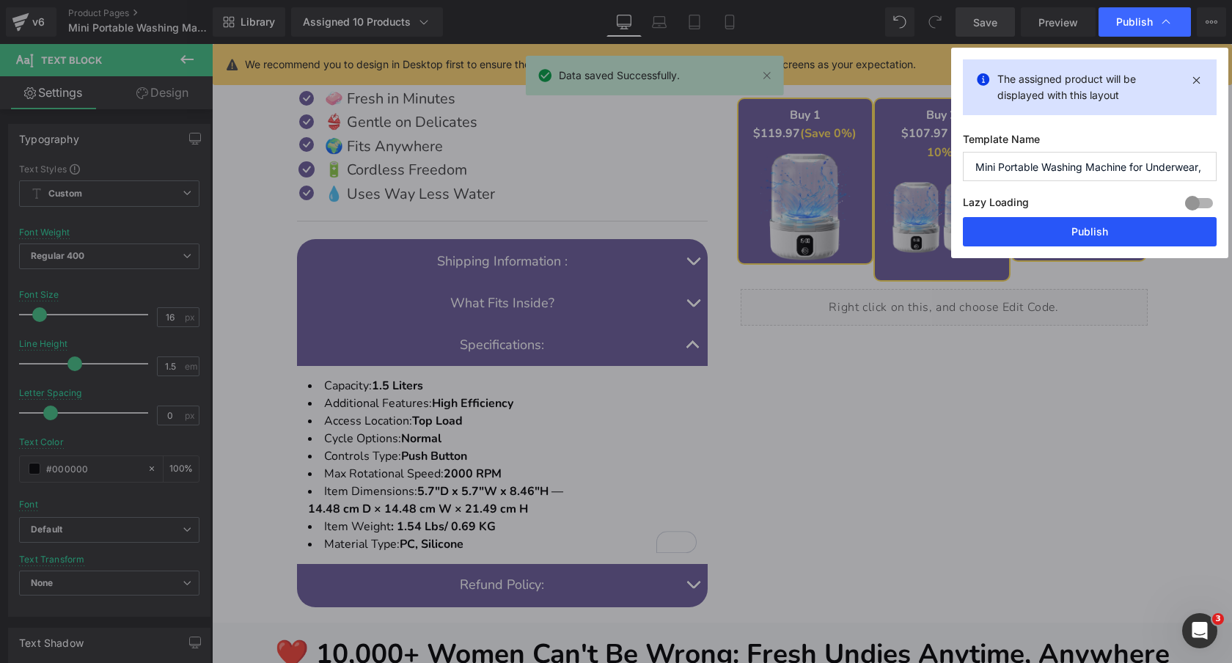
click at [1013, 232] on button "Publish" at bounding box center [1090, 231] width 254 height 29
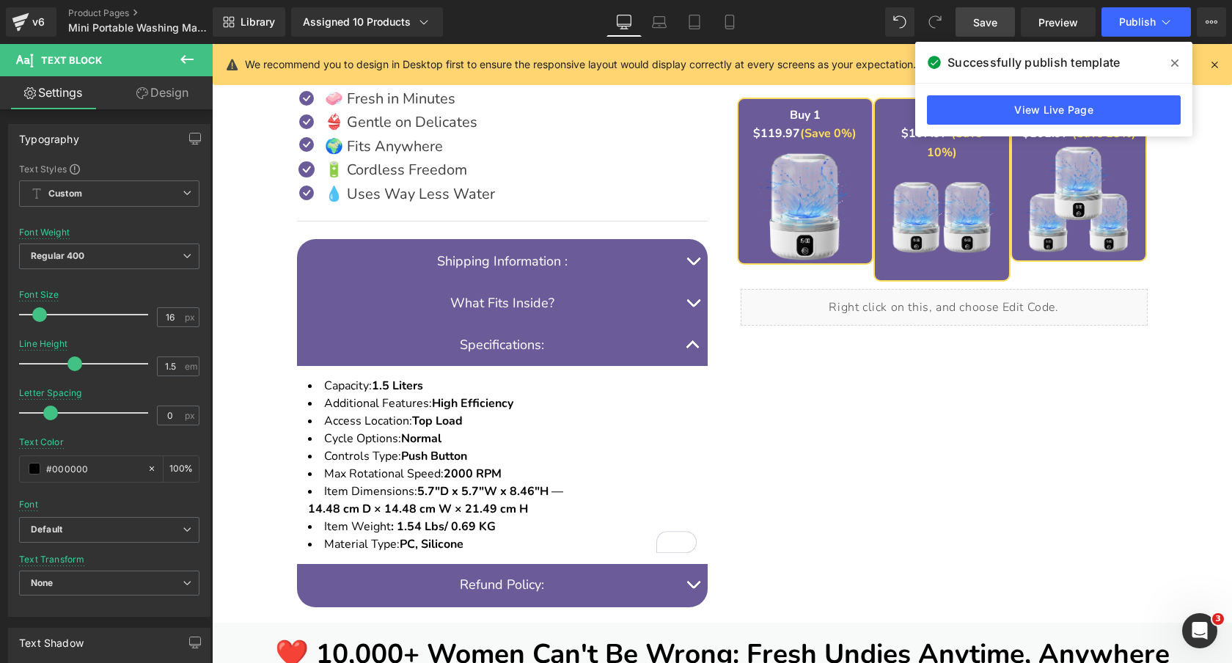
click at [971, 23] on link "Save" at bounding box center [984, 21] width 59 height 29
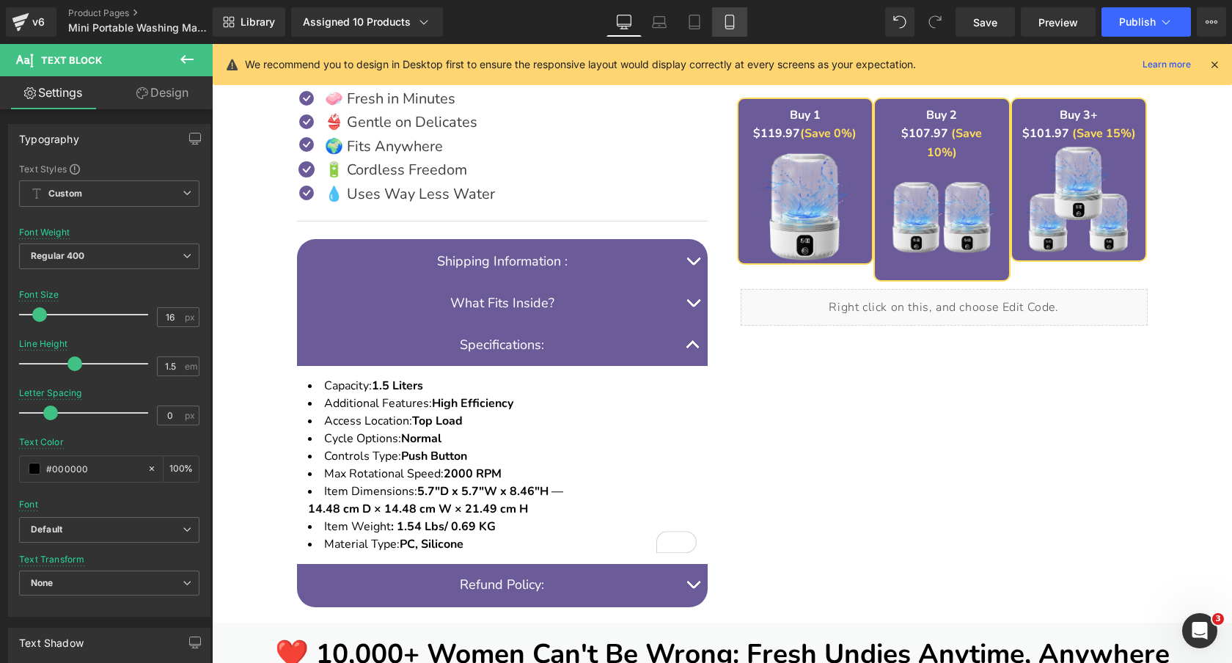
click at [726, 15] on icon at bounding box center [729, 22] width 15 height 15
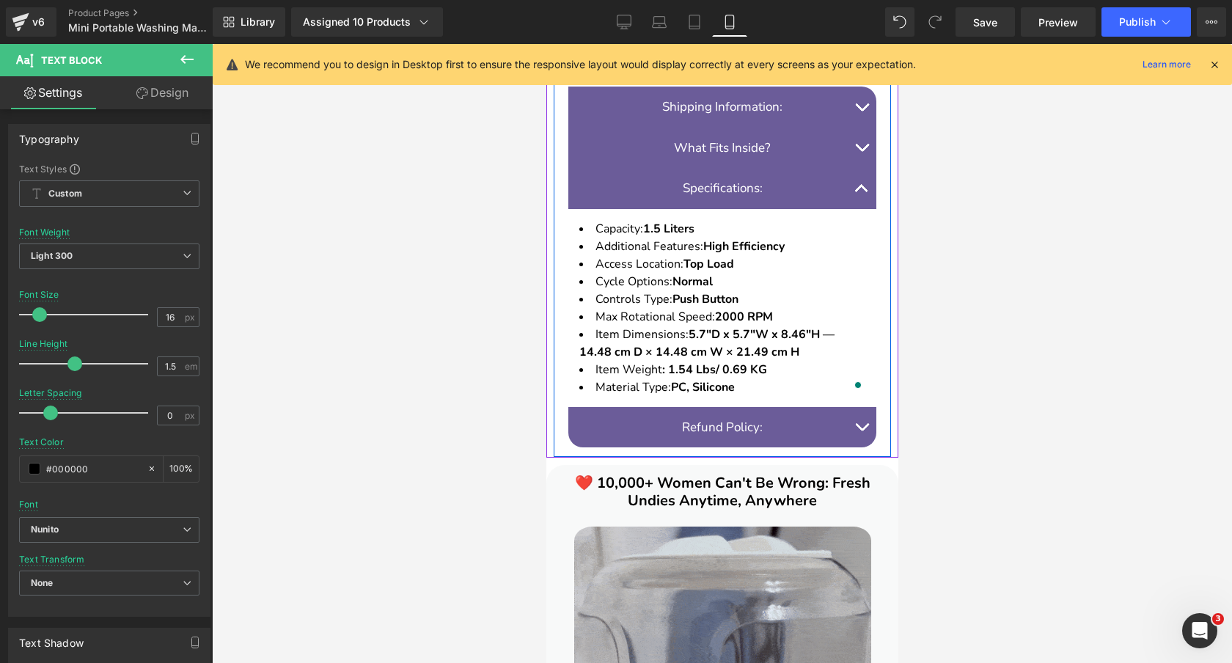
scroll to position [1454, 0]
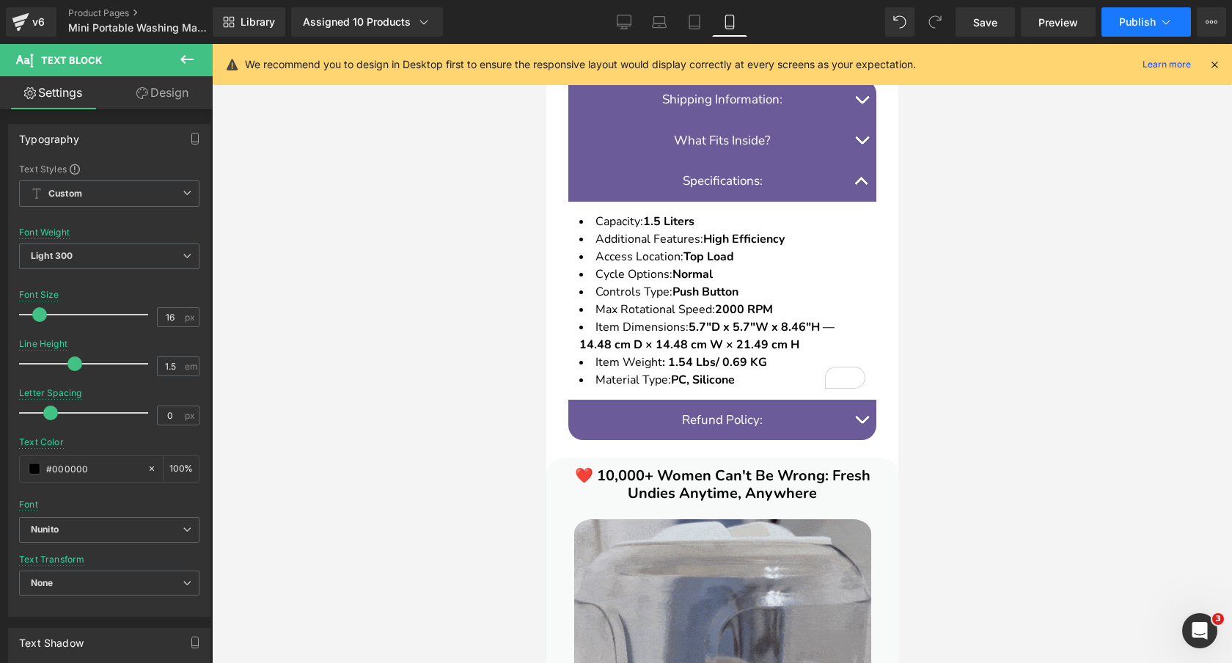
click at [1133, 25] on span "Publish" at bounding box center [1137, 22] width 37 height 12
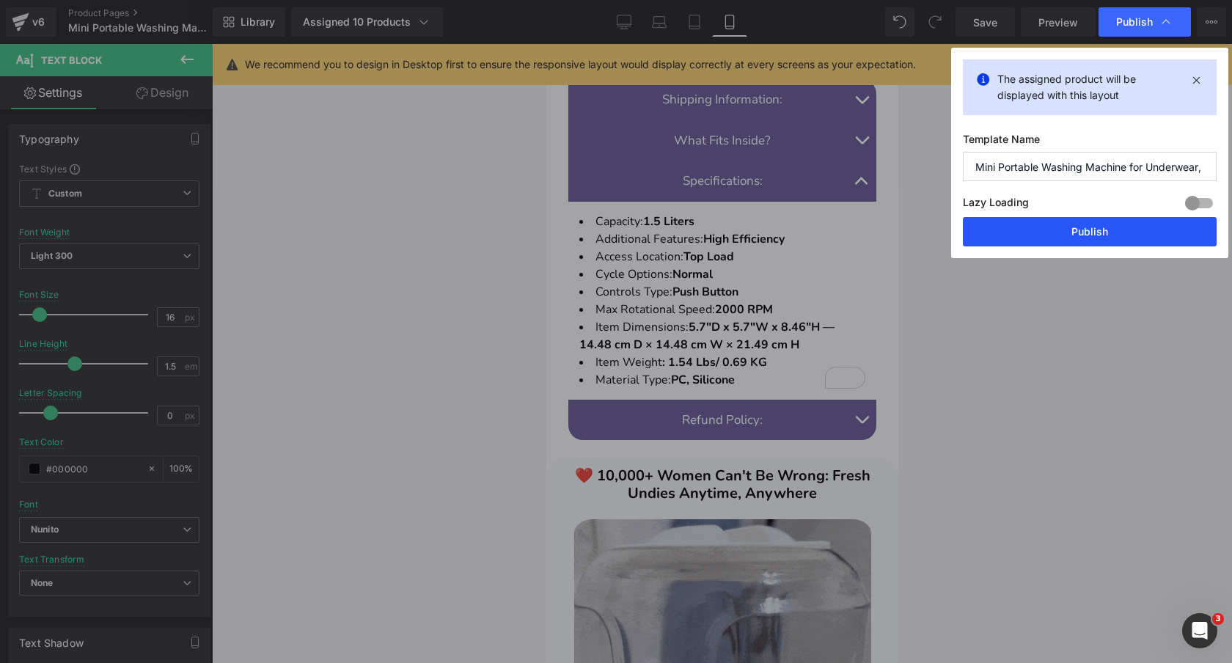
click at [1041, 232] on button "Publish" at bounding box center [1090, 231] width 254 height 29
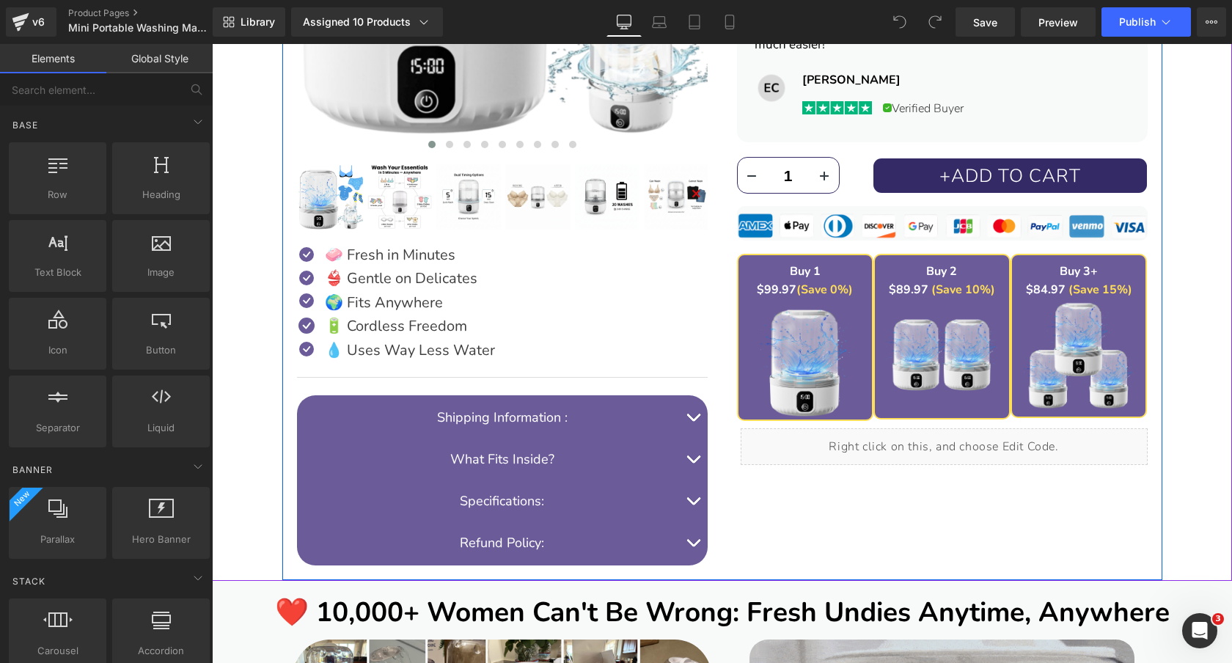
scroll to position [702, 0]
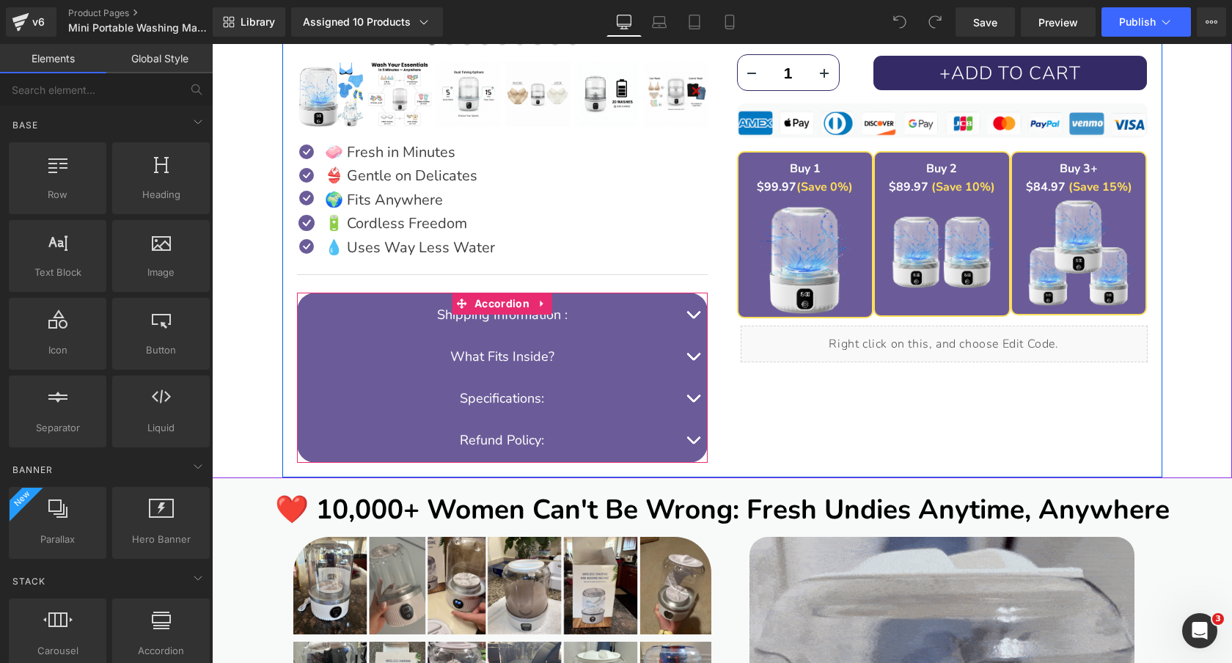
click at [693, 402] on span "button" at bounding box center [693, 402] width 0 height 0
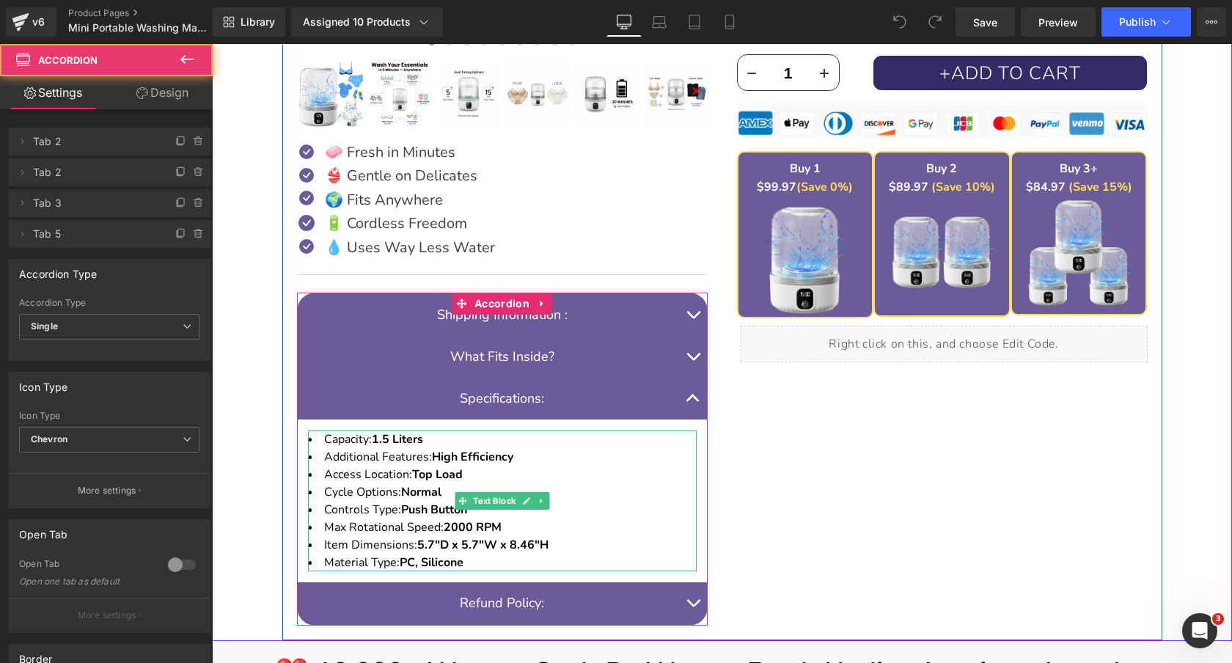
click at [523, 460] on li "Additional Features: High Efficiency" at bounding box center [502, 457] width 389 height 18
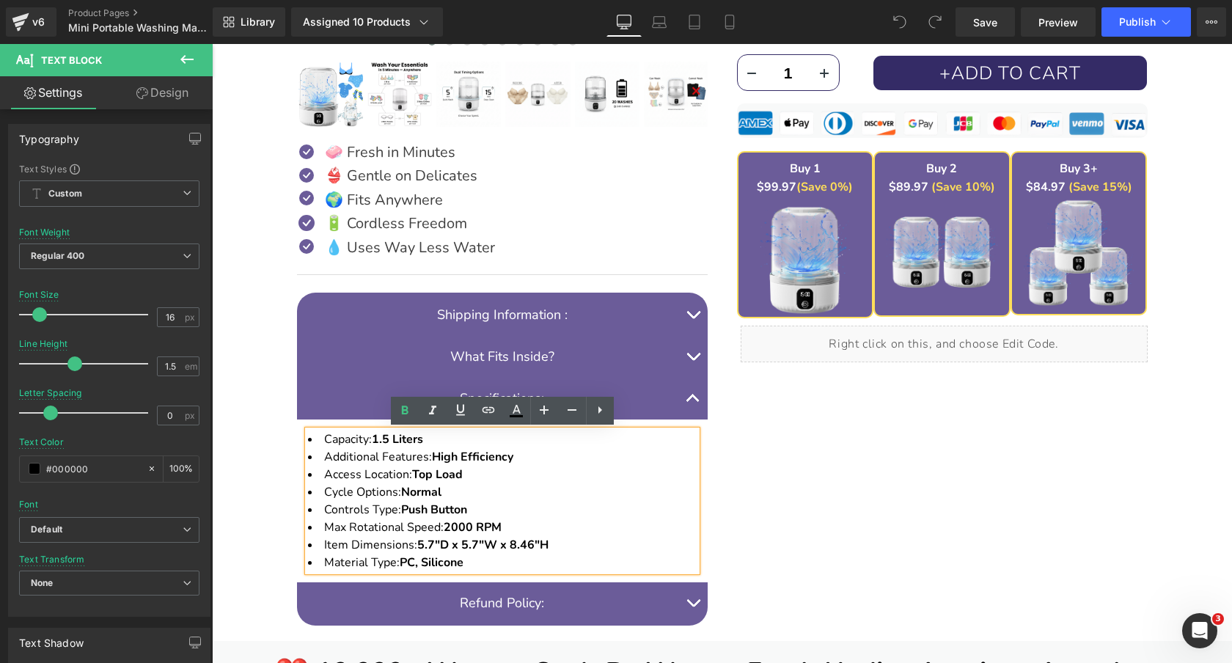
click at [523, 460] on li "Additional Features: High Efficiency" at bounding box center [502, 457] width 389 height 18
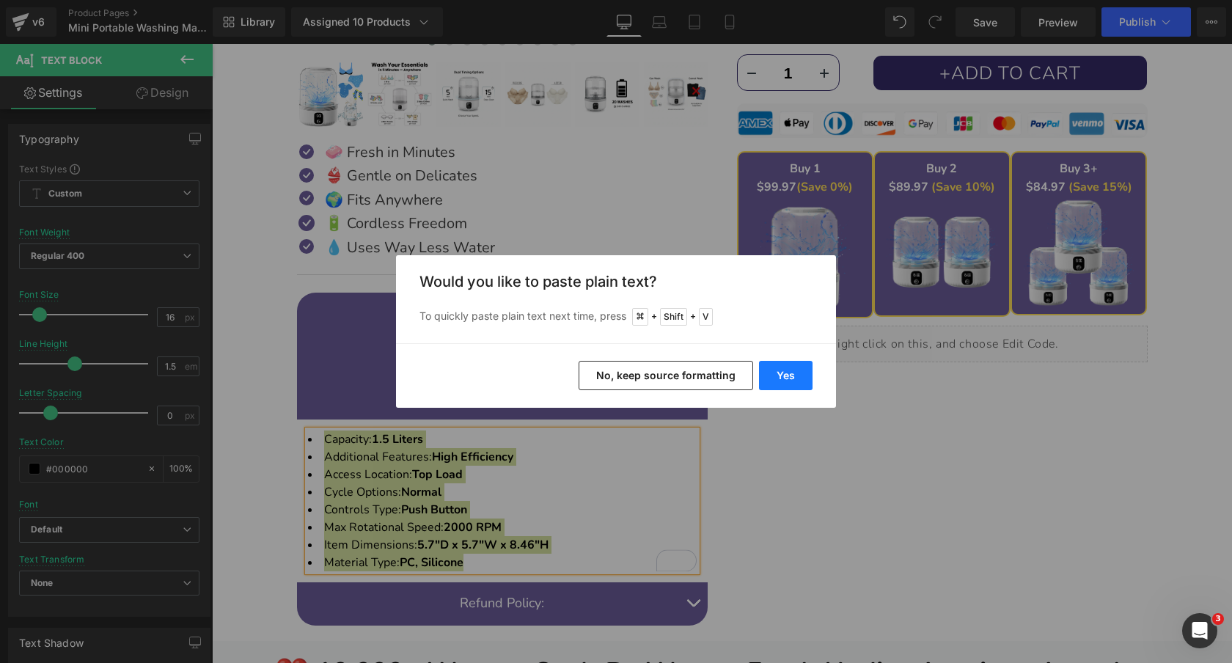
click at [790, 376] on button "Yes" at bounding box center [786, 375] width 54 height 29
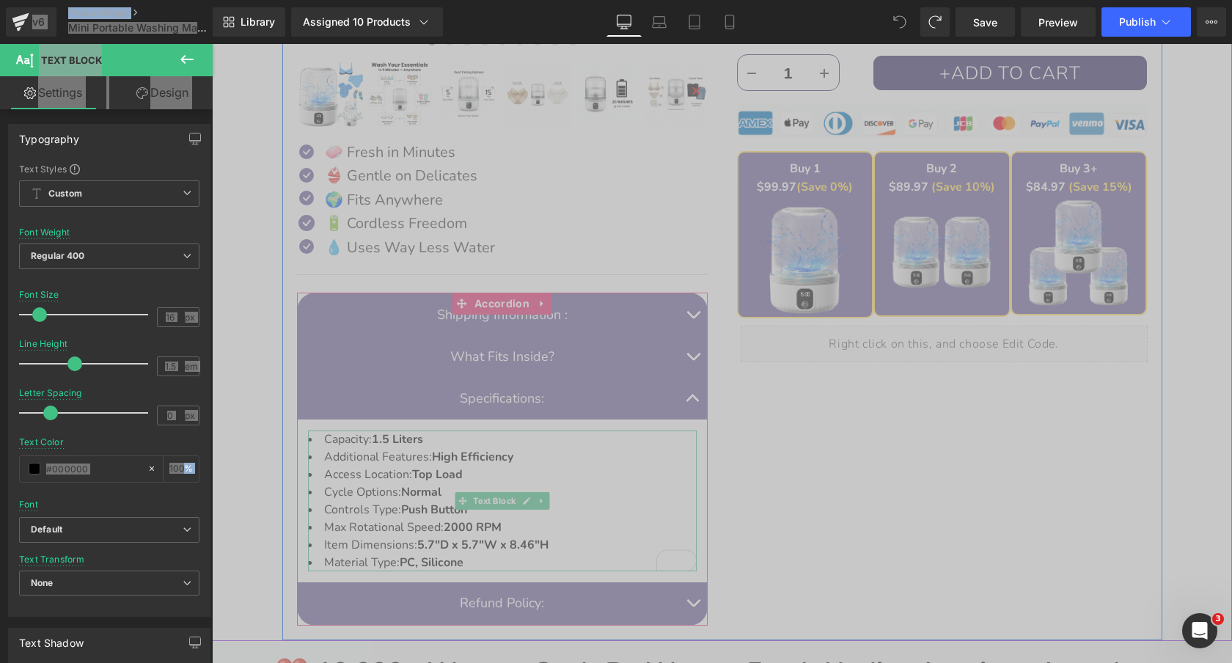
click at [578, 474] on li "Access Location: Top Load" at bounding box center [502, 475] width 389 height 18
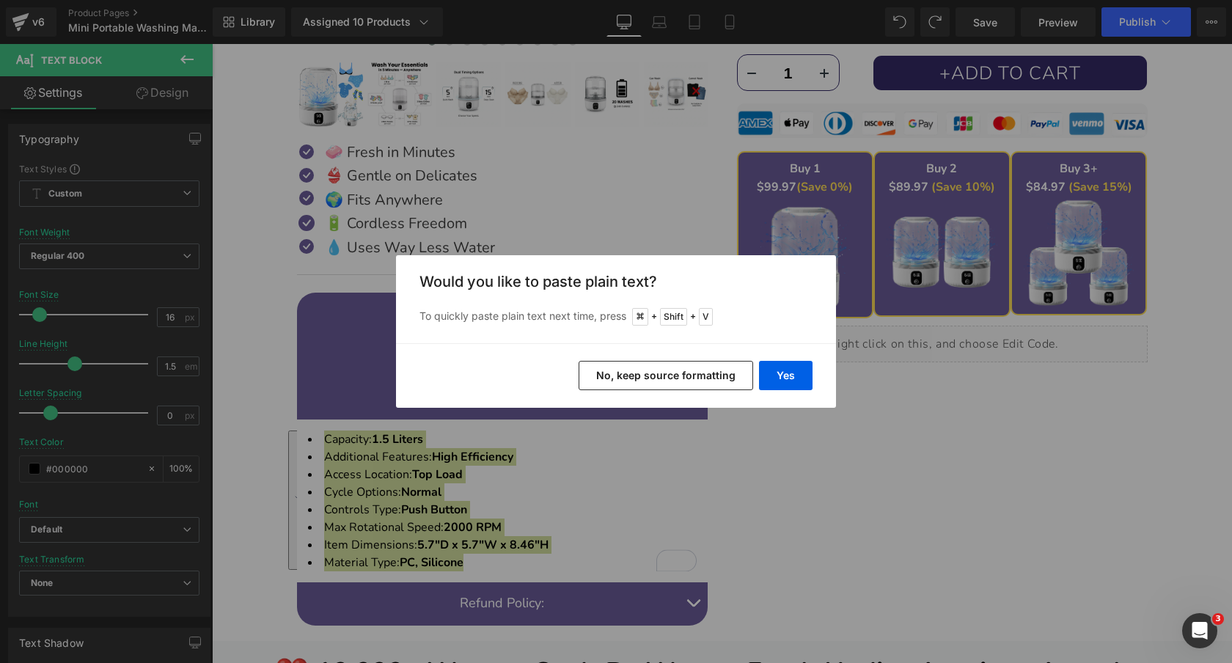
click at [636, 377] on button "No, keep source formatting" at bounding box center [665, 375] width 174 height 29
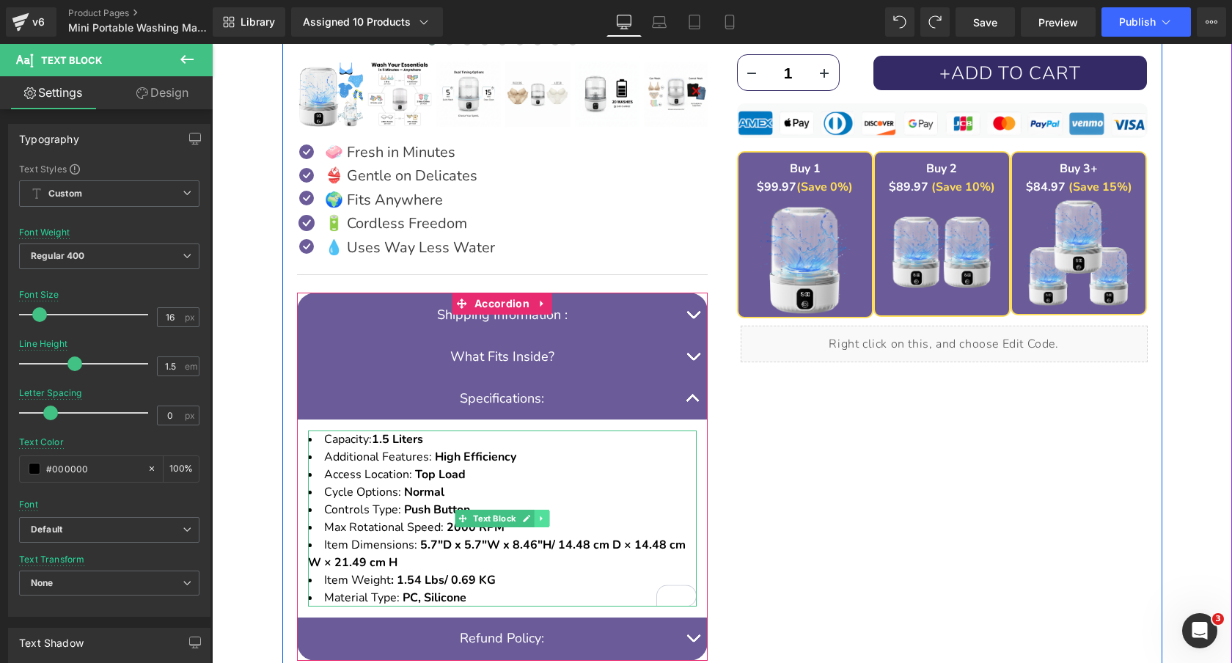
scroll to position [745, 0]
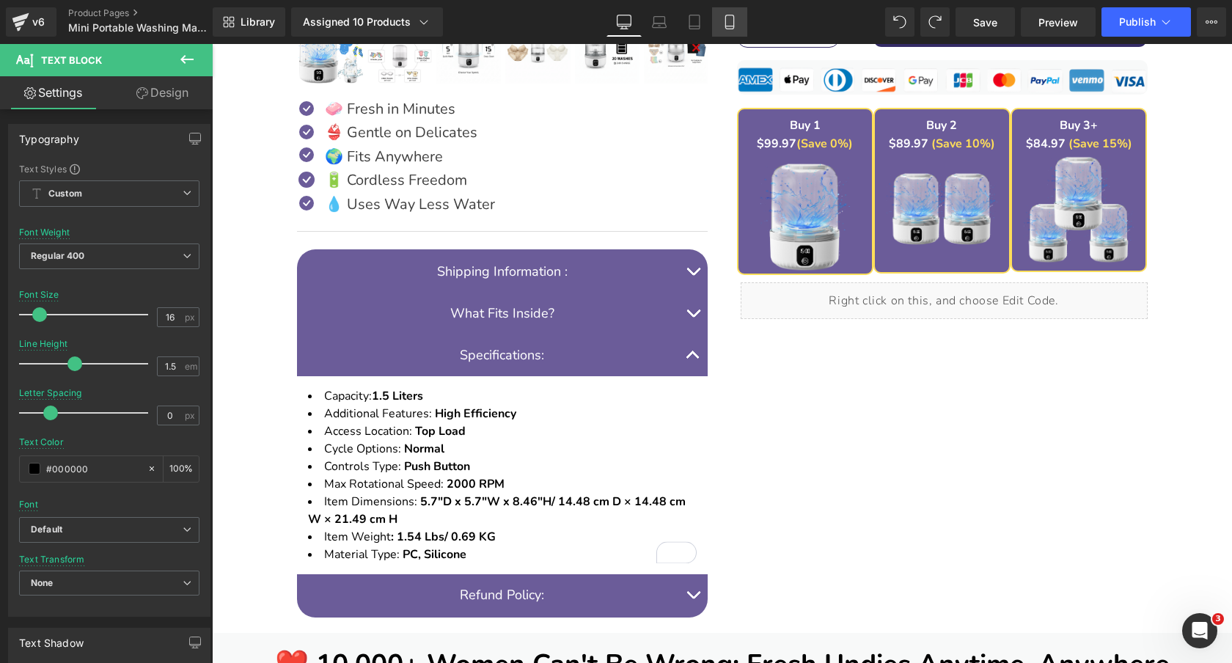
click at [728, 18] on icon at bounding box center [729, 22] width 15 height 15
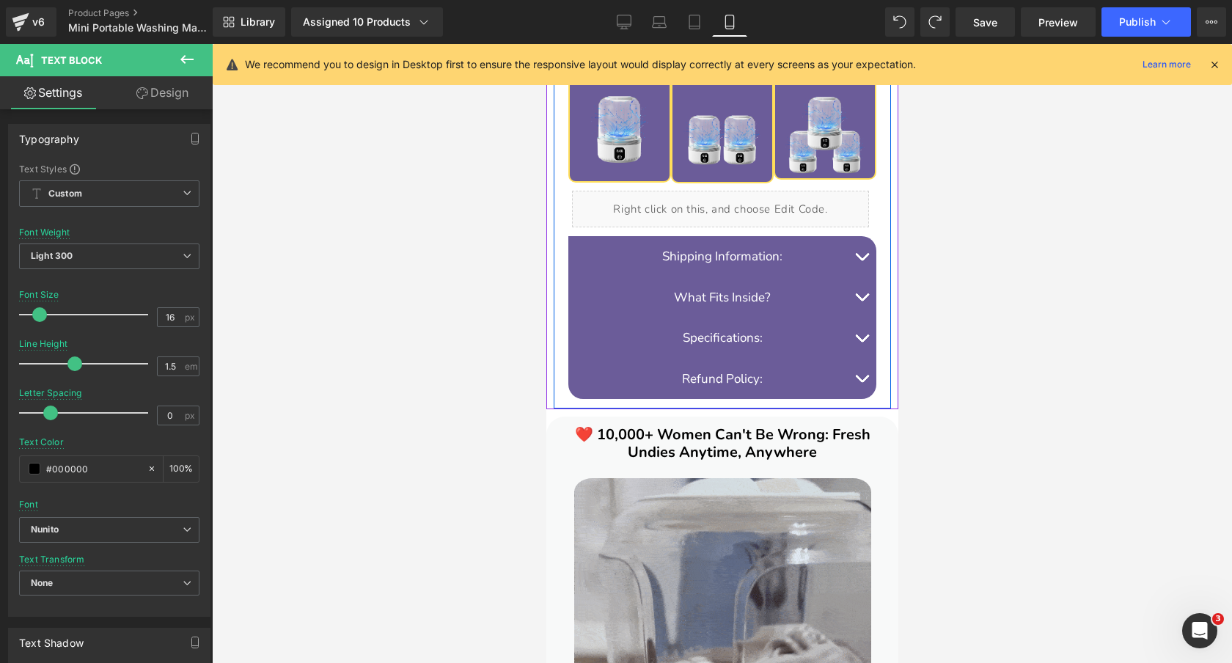
scroll to position [1306, 0]
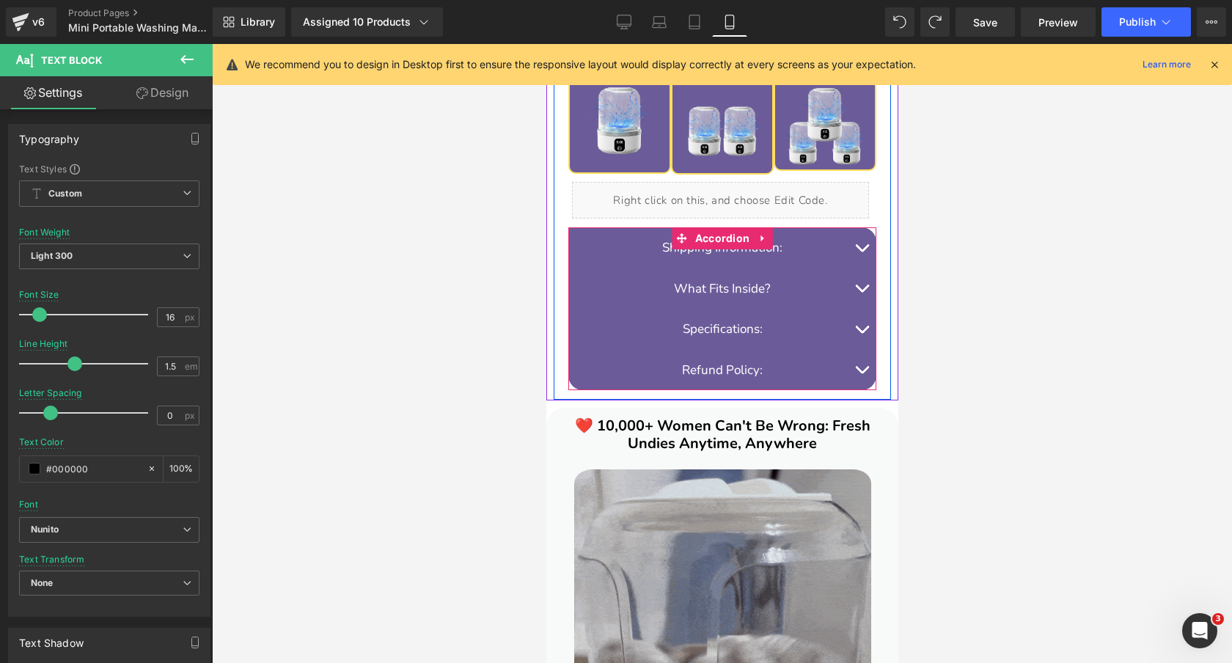
click at [853, 326] on button "button" at bounding box center [860, 329] width 29 height 41
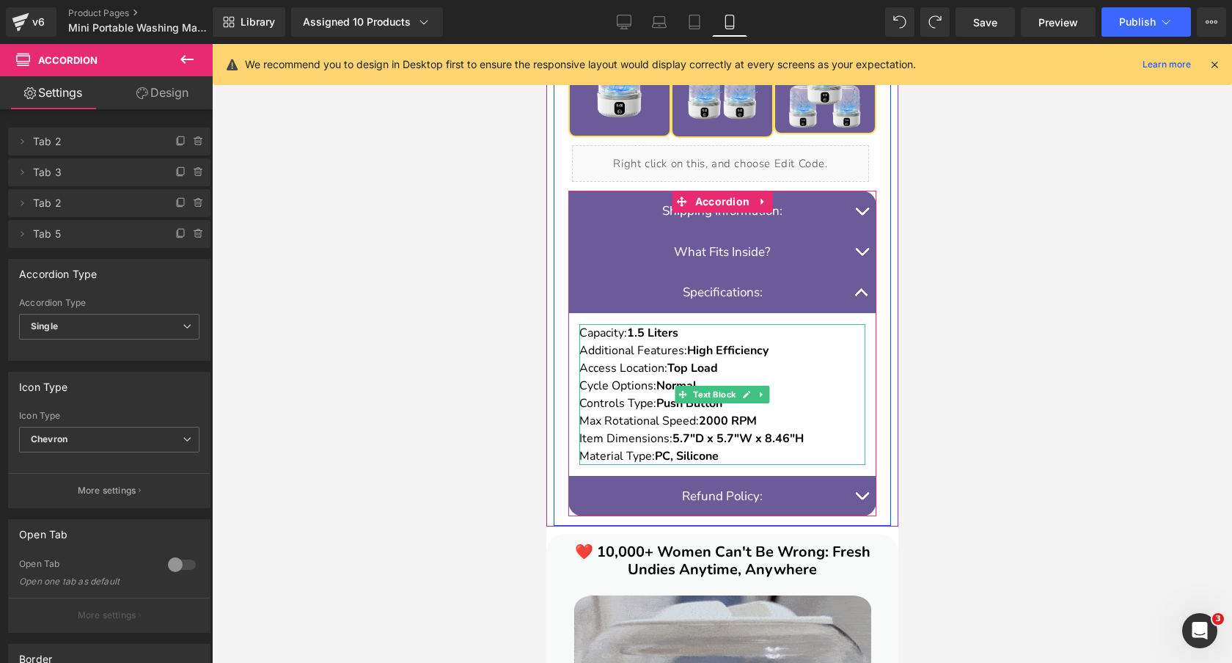
scroll to position [1344, 0]
click at [783, 409] on p "Controls Type: Push Button" at bounding box center [721, 403] width 286 height 18
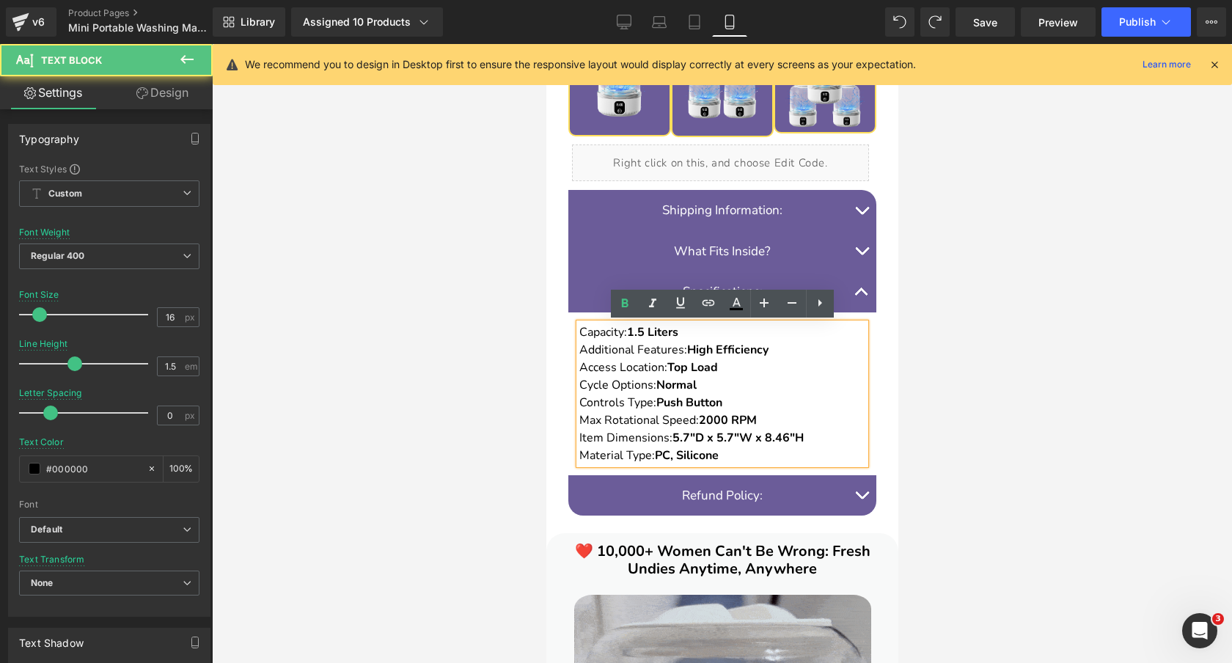
click at [759, 430] on strong "5.7"D x 5.7"W x 8.46"H" at bounding box center [737, 438] width 131 height 16
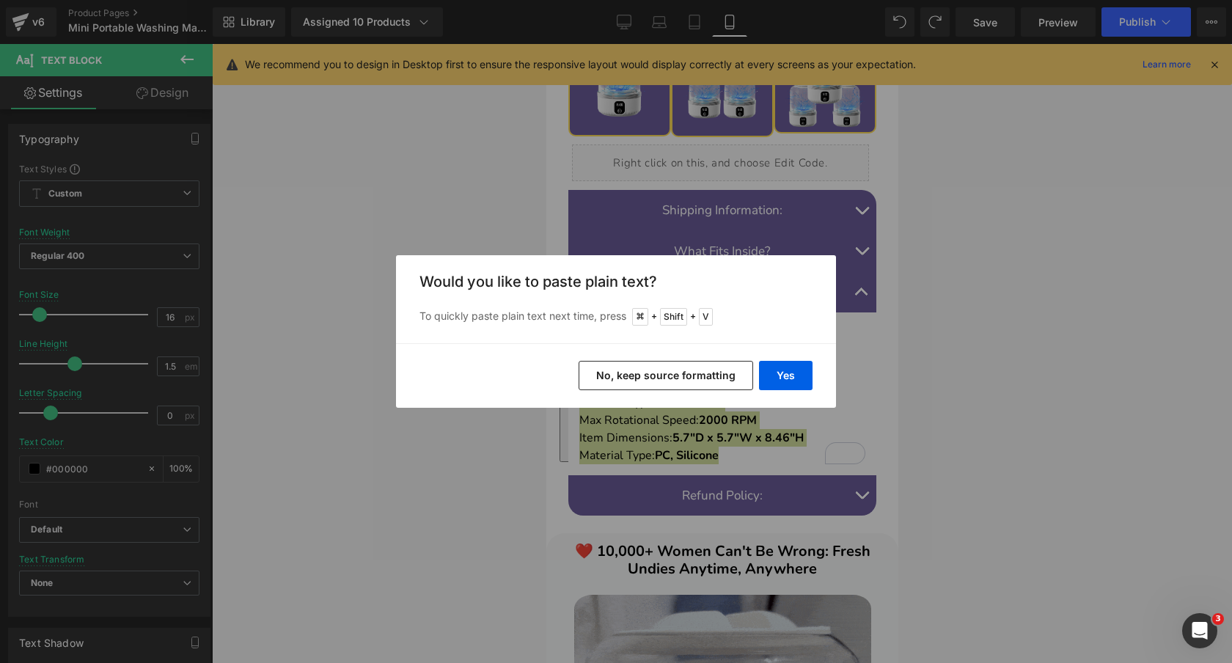
click at [712, 376] on button "No, keep source formatting" at bounding box center [665, 375] width 174 height 29
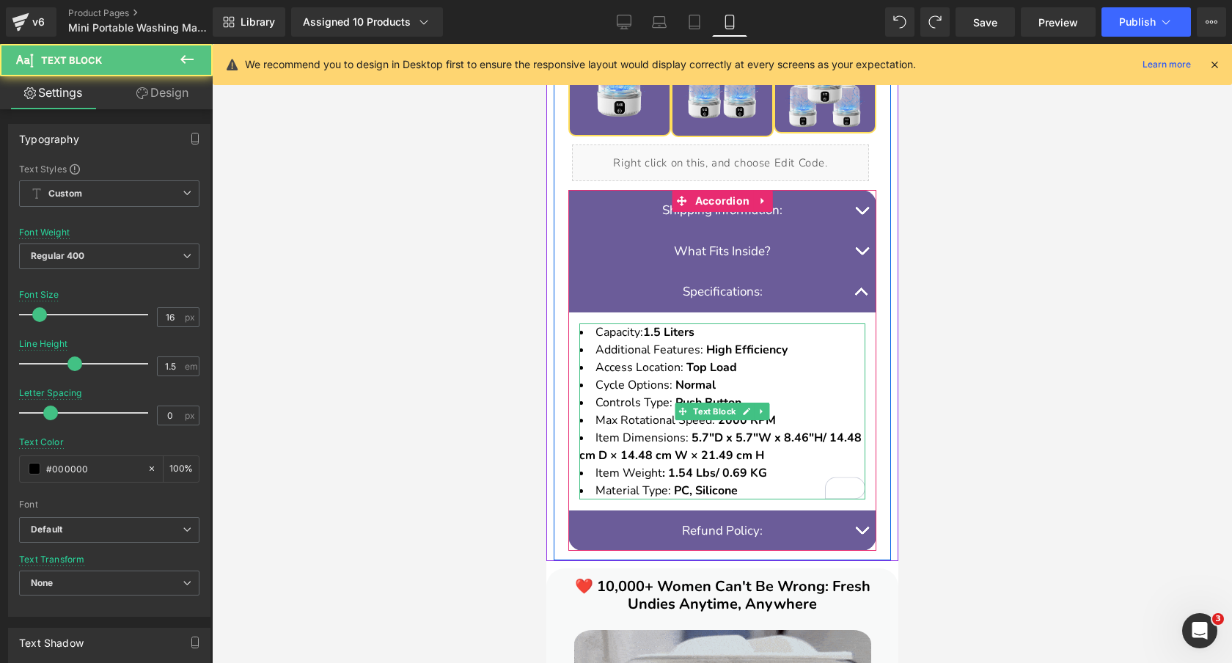
click at [827, 440] on strong "5.7"D x 5.7"W x 8.46"H/ 14.48 cm D × 14.48 cm W × 21.49 cm H" at bounding box center [719, 447] width 282 height 34
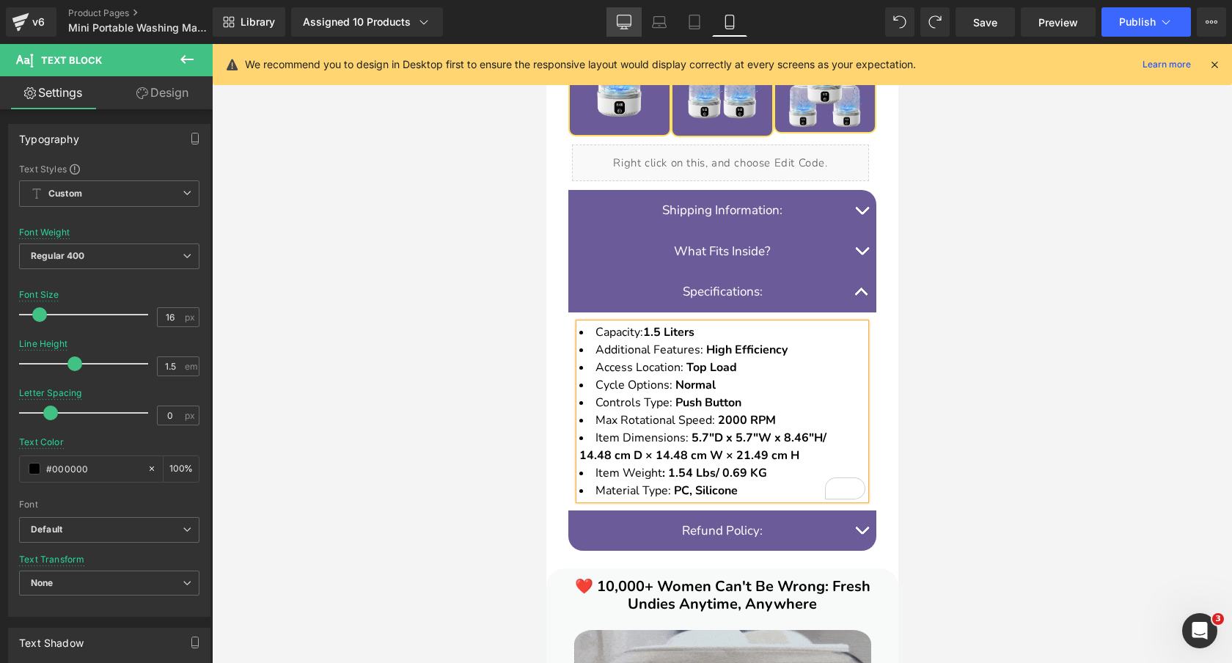
click at [619, 22] on icon at bounding box center [624, 22] width 15 height 15
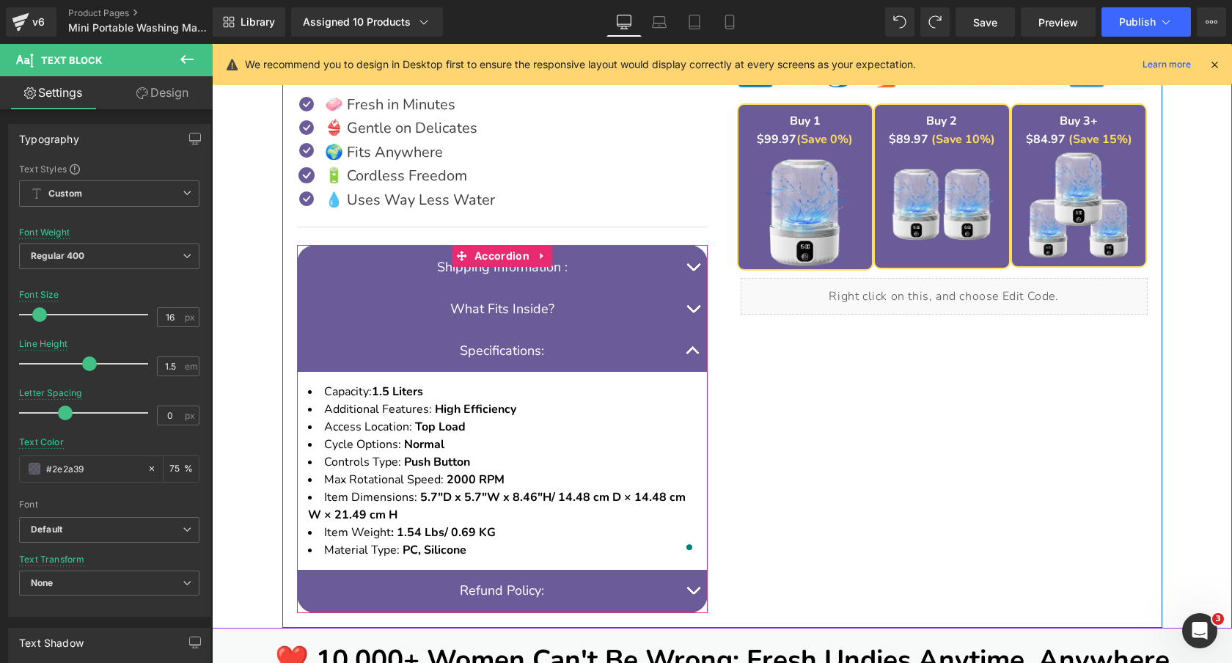
scroll to position [803, 0]
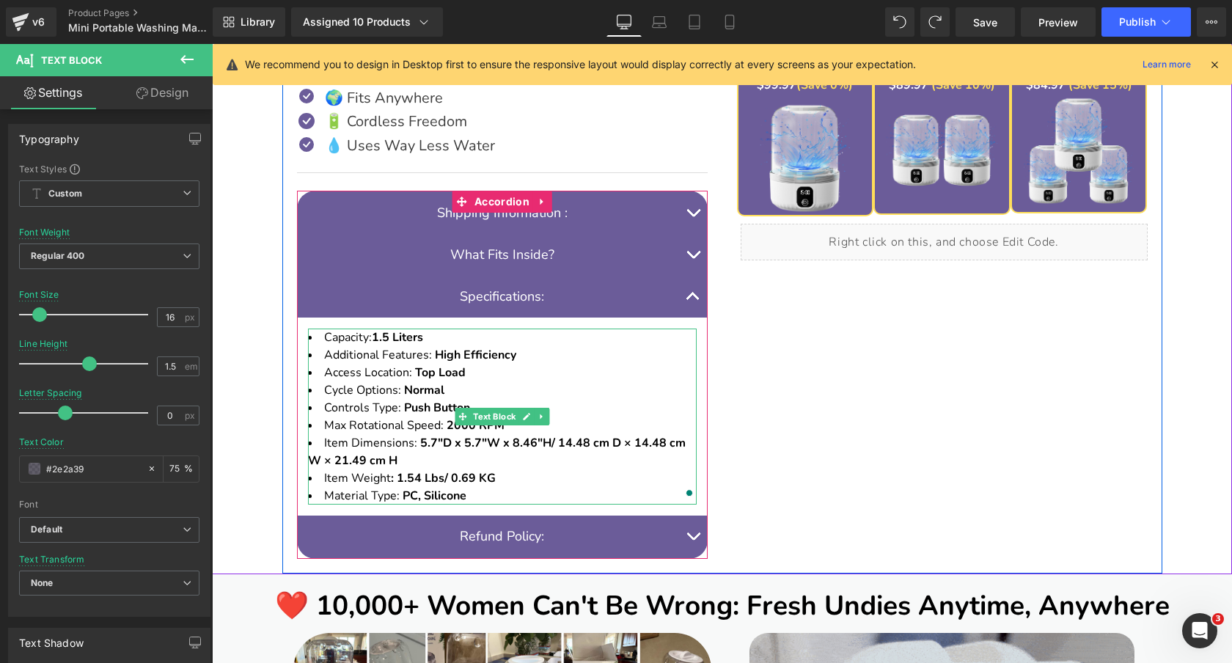
click at [554, 445] on strong "5.7"D x 5.7"W x 8.46"H/ 14.48 cm D × 14.48 cm W × 21.49 cm H" at bounding box center [497, 452] width 378 height 34
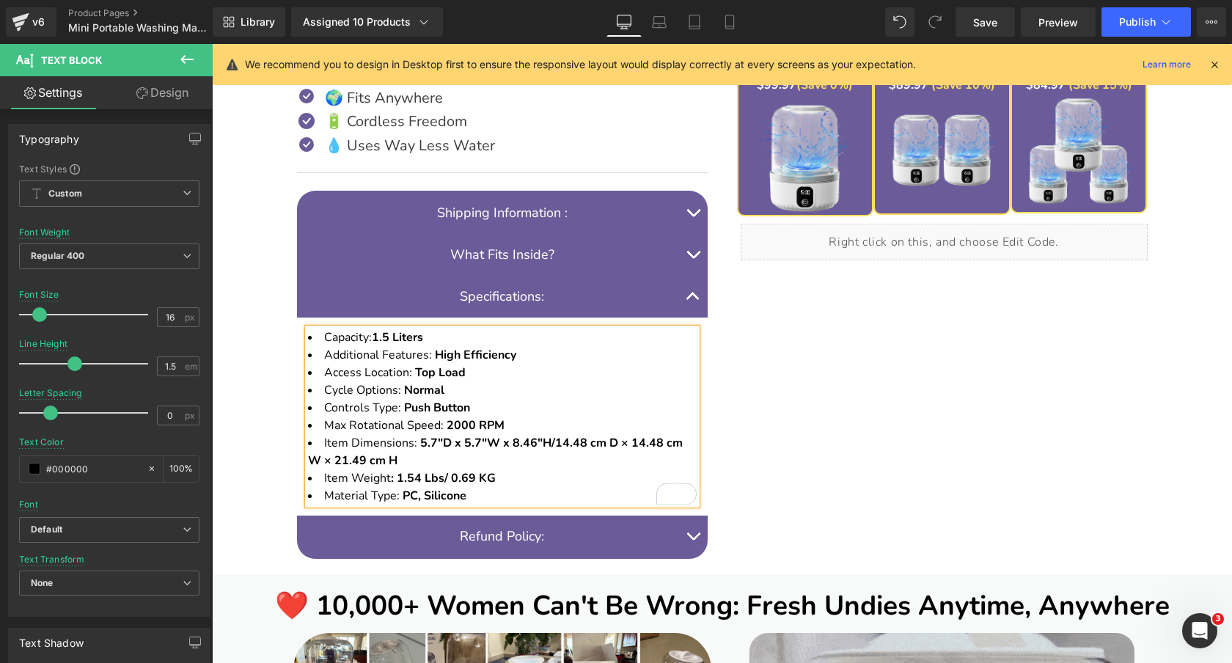
click at [518, 359] on li "Additional Features: High Efficiency" at bounding box center [502, 355] width 389 height 18
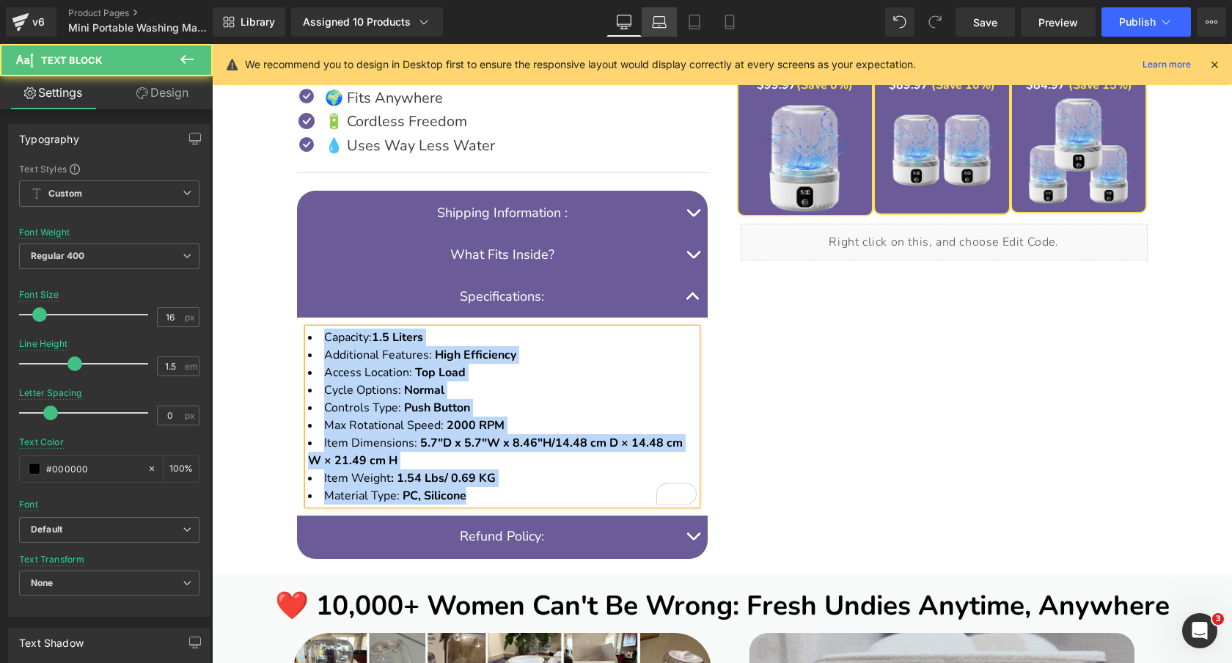
copy ul "Capacity: 1.5 Liters Additional Features: High Efficiency Access Location: Top …"
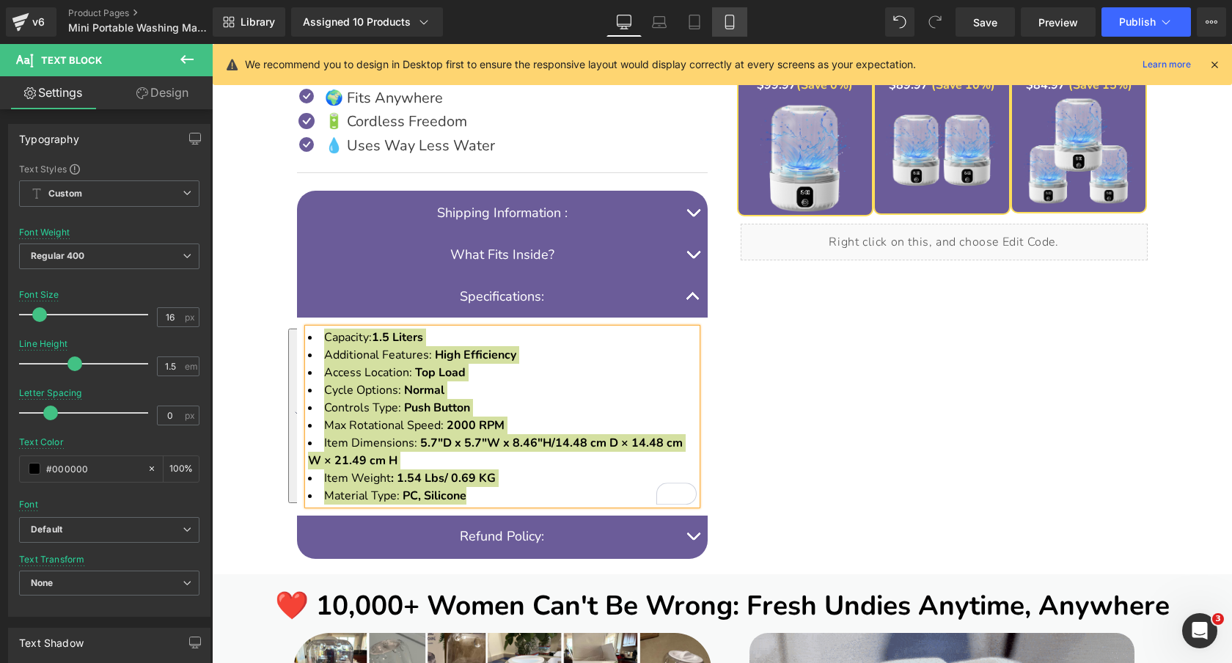
click at [729, 28] on icon at bounding box center [729, 22] width 8 height 14
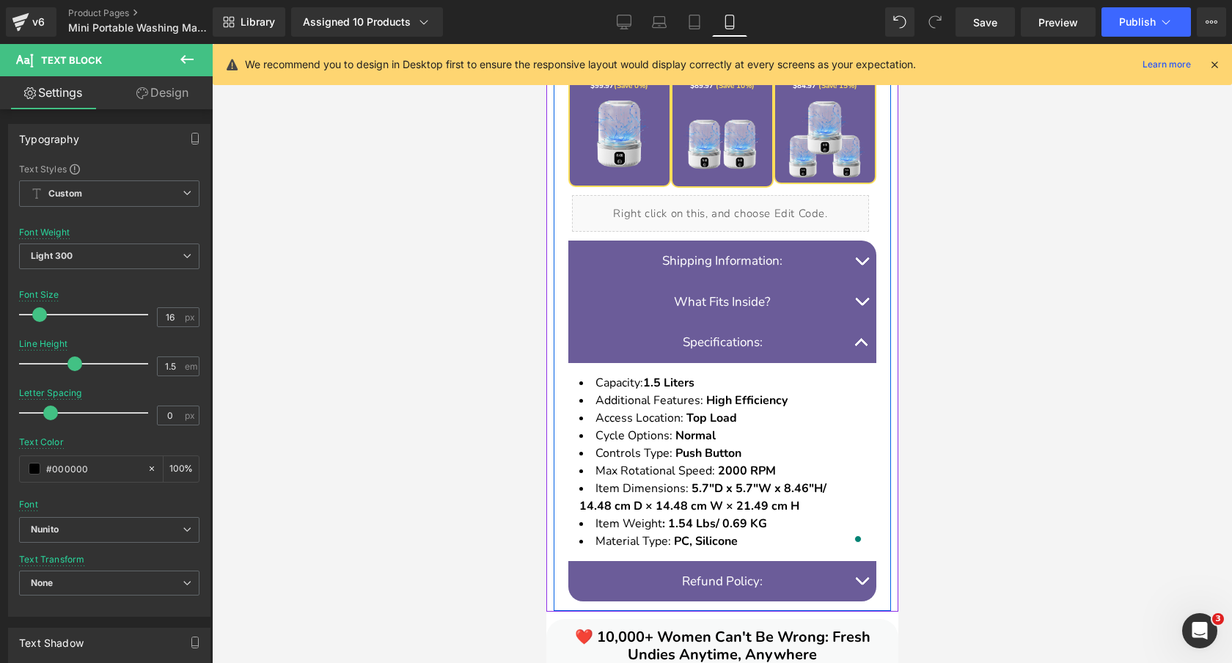
scroll to position [1405, 0]
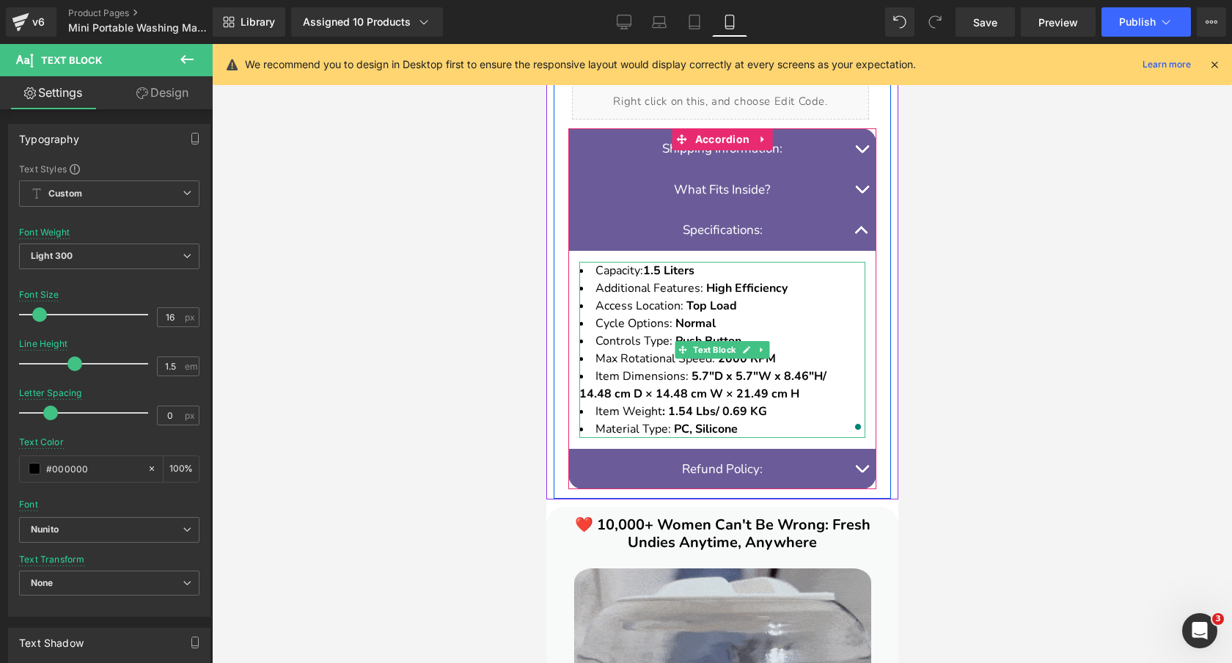
click at [772, 349] on li "Controls Type: Push Button" at bounding box center [721, 341] width 286 height 18
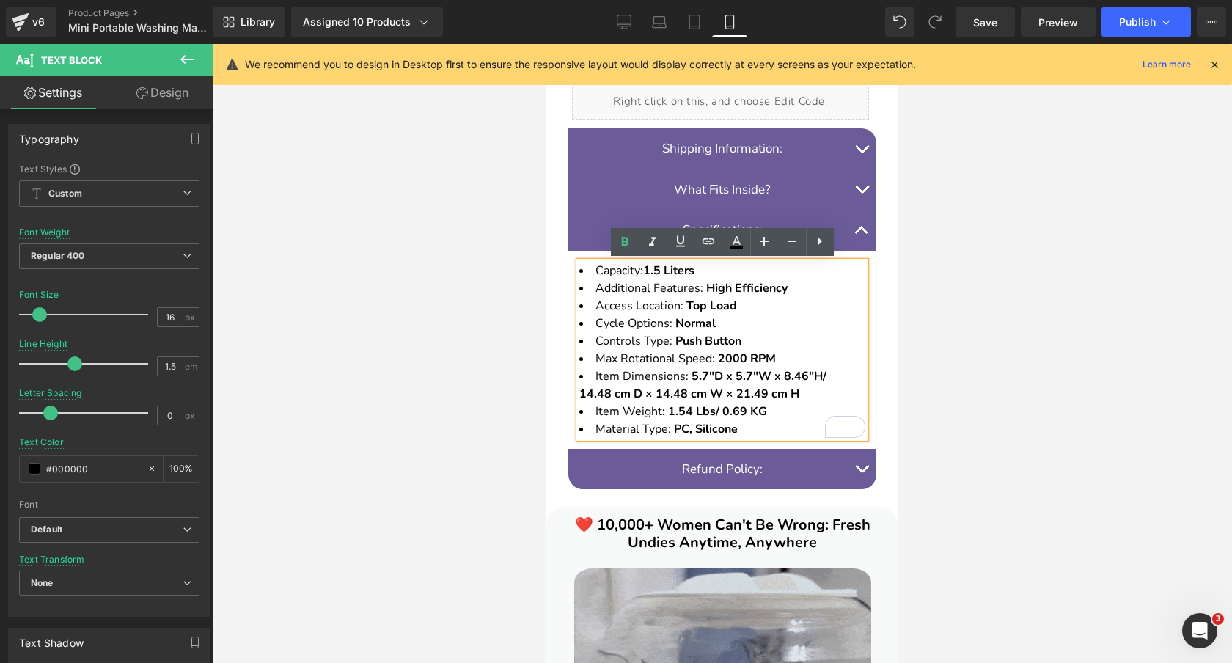
click at [833, 377] on li "Item Dimensions: 5.7"D x 5.7"W x 8.46"H/ 14.48 cm D × 14.48 cm W × 21.49 cm H" at bounding box center [721, 384] width 286 height 35
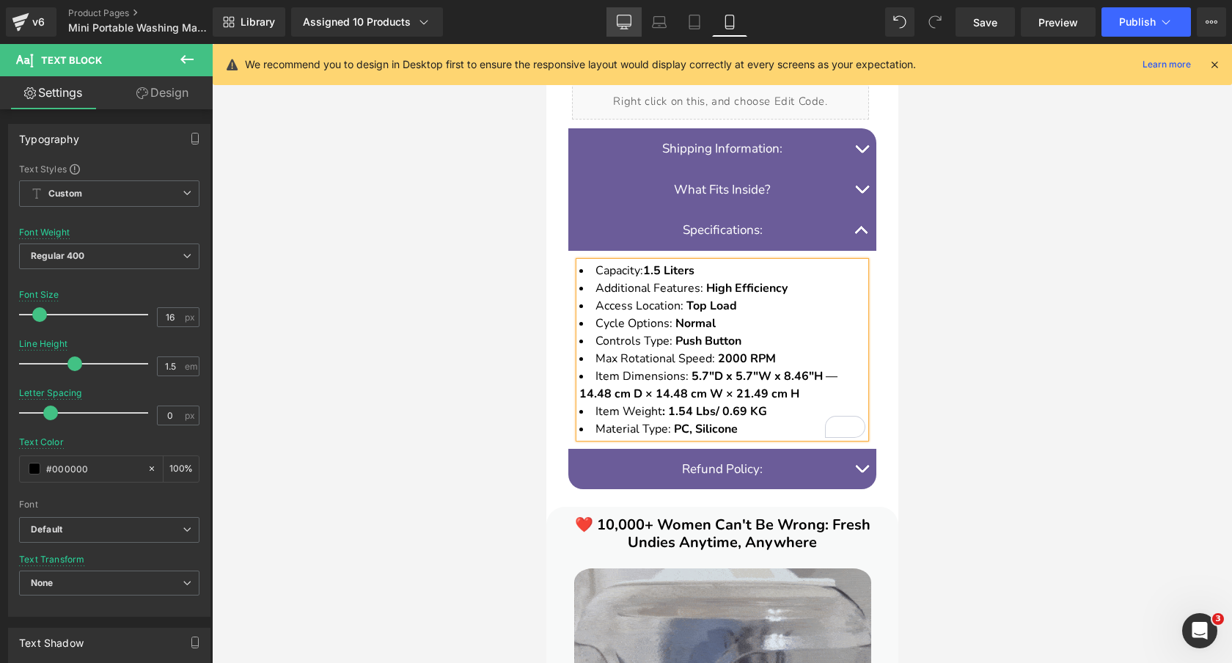
click at [617, 19] on icon at bounding box center [624, 20] width 14 height 11
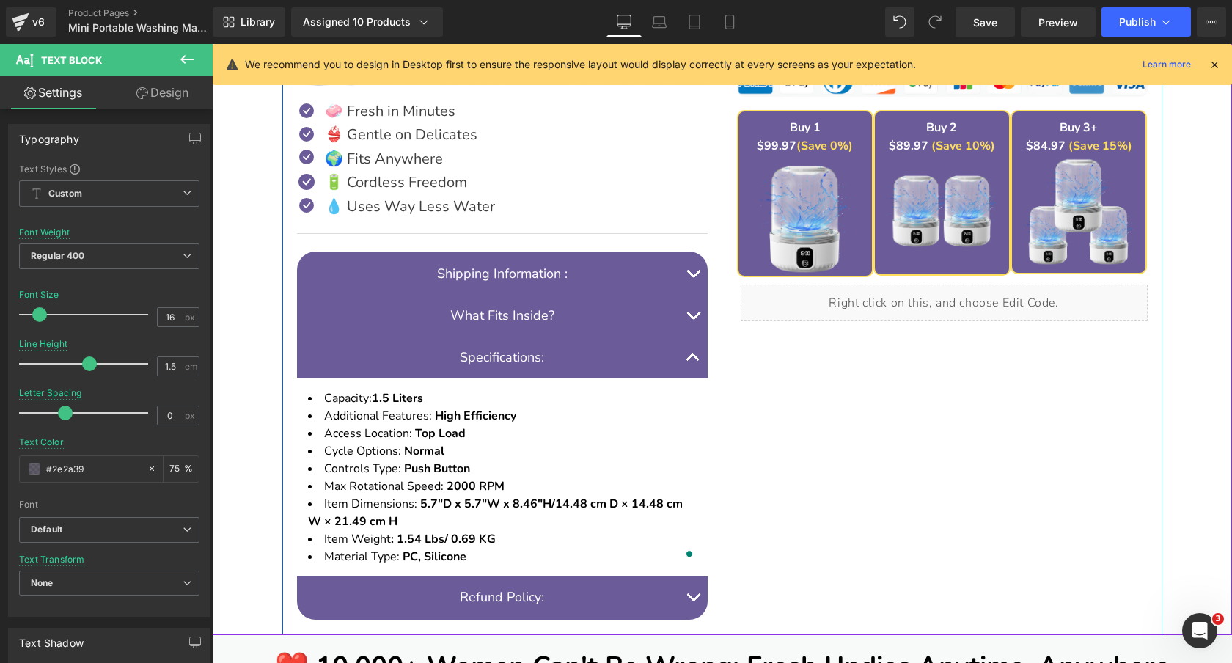
scroll to position [814, 0]
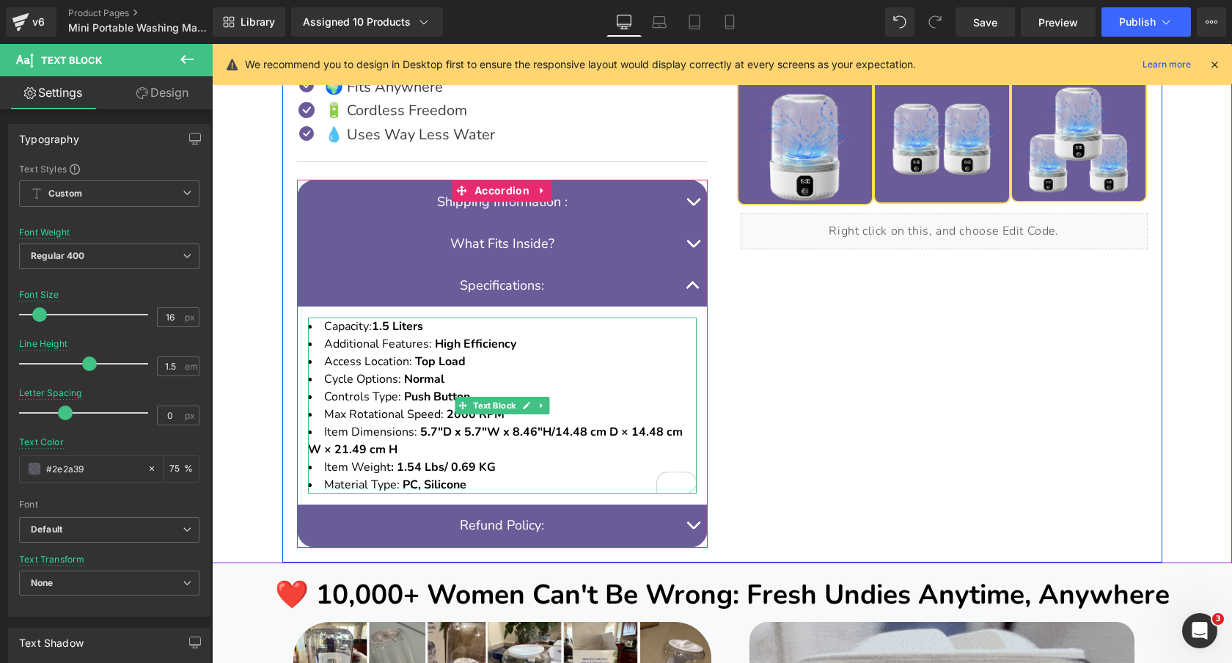
click at [557, 435] on strong "5.7"D x 5.7"W x 8.46"H/ 14.48 cm D × 14.48 cm W × 21.49 cm H" at bounding box center [495, 441] width 375 height 34
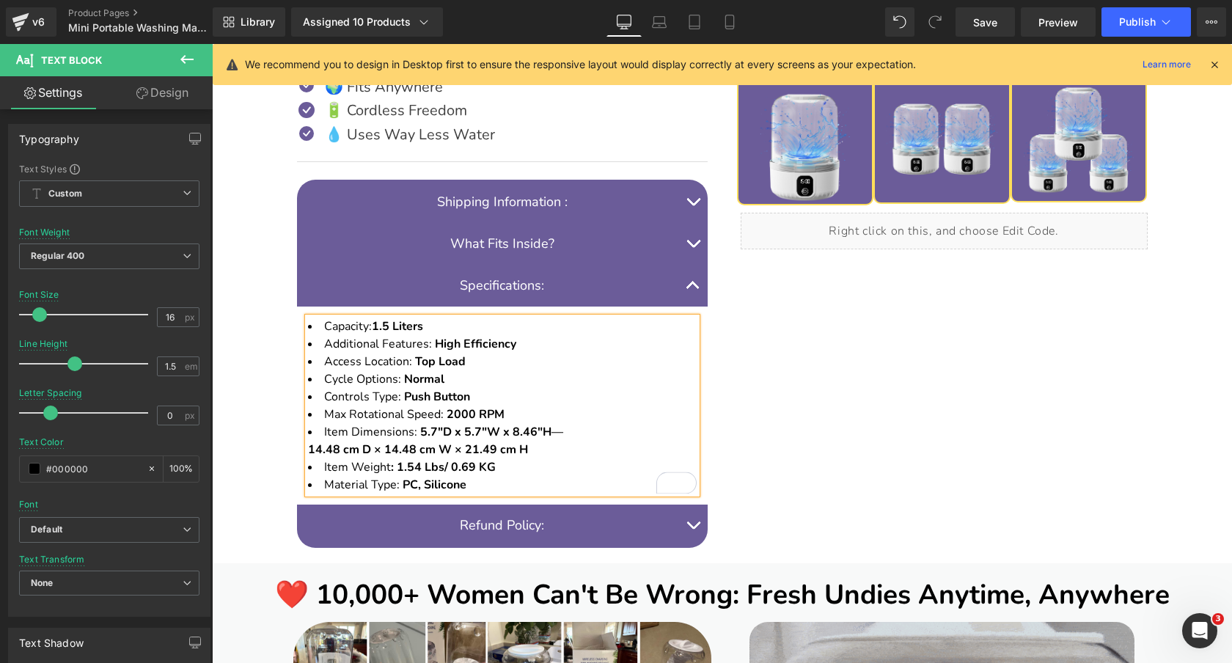
click at [549, 433] on strong "5.7"D x 5.7"W x 8.46"H— 14.48 cm D × 14.48 cm W × 21.49 cm H" at bounding box center [435, 441] width 255 height 34
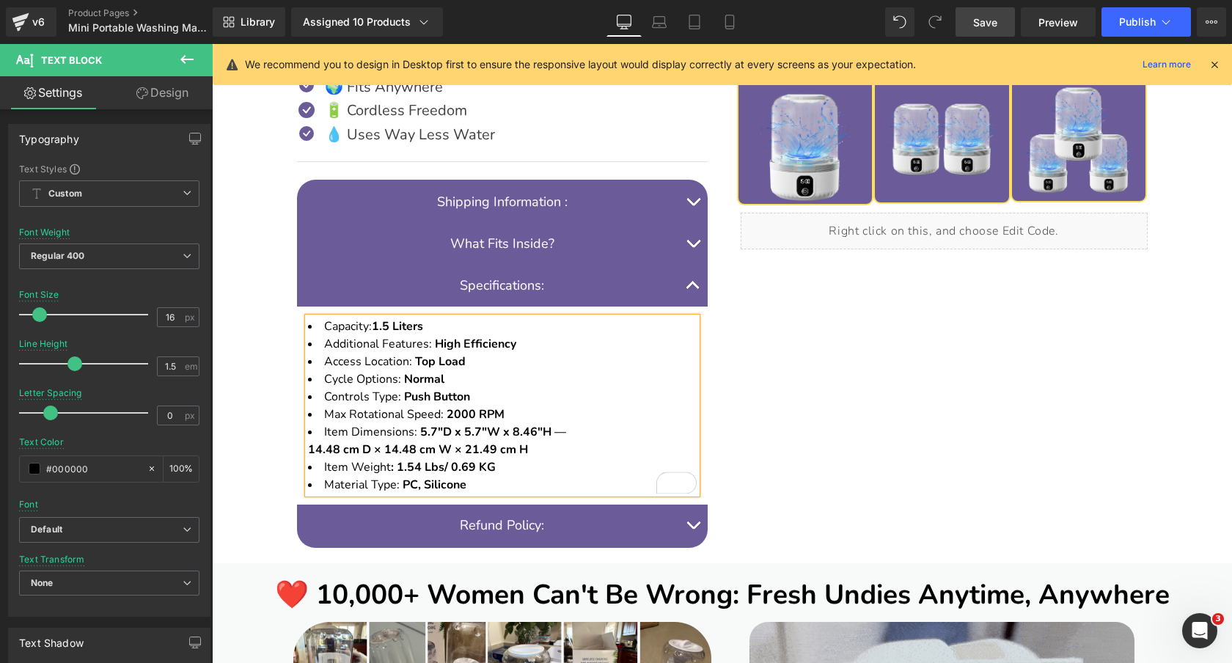
click at [984, 18] on span "Save" at bounding box center [985, 22] width 24 height 15
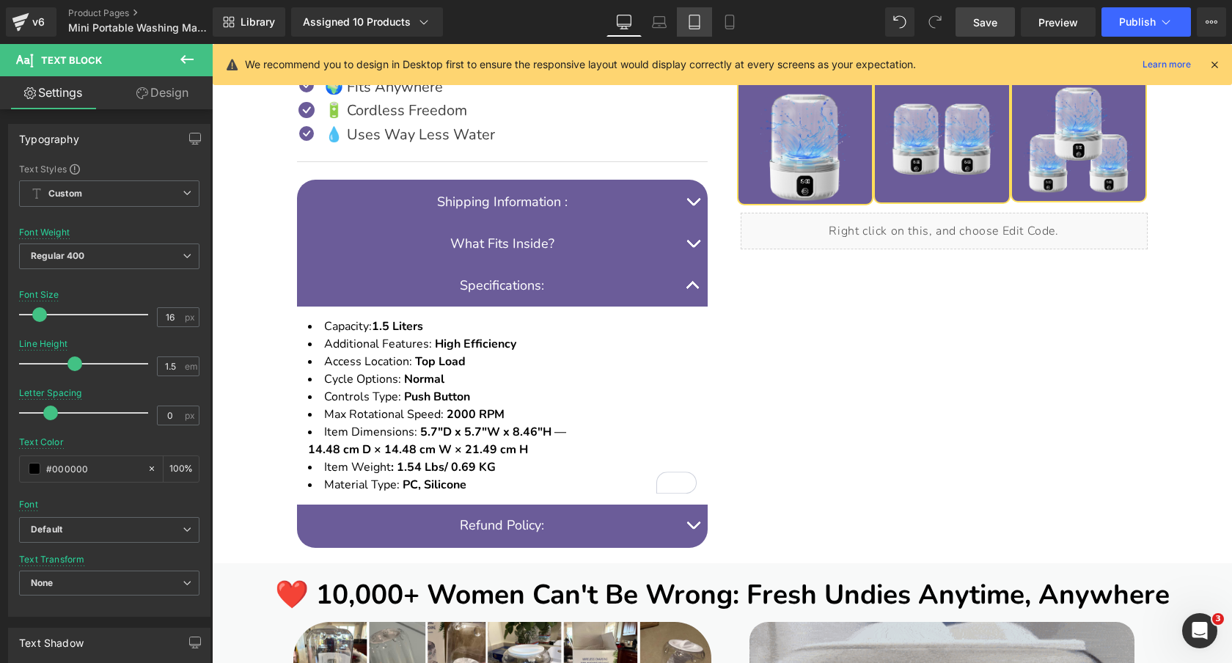
click at [692, 26] on icon at bounding box center [694, 26] width 10 height 0
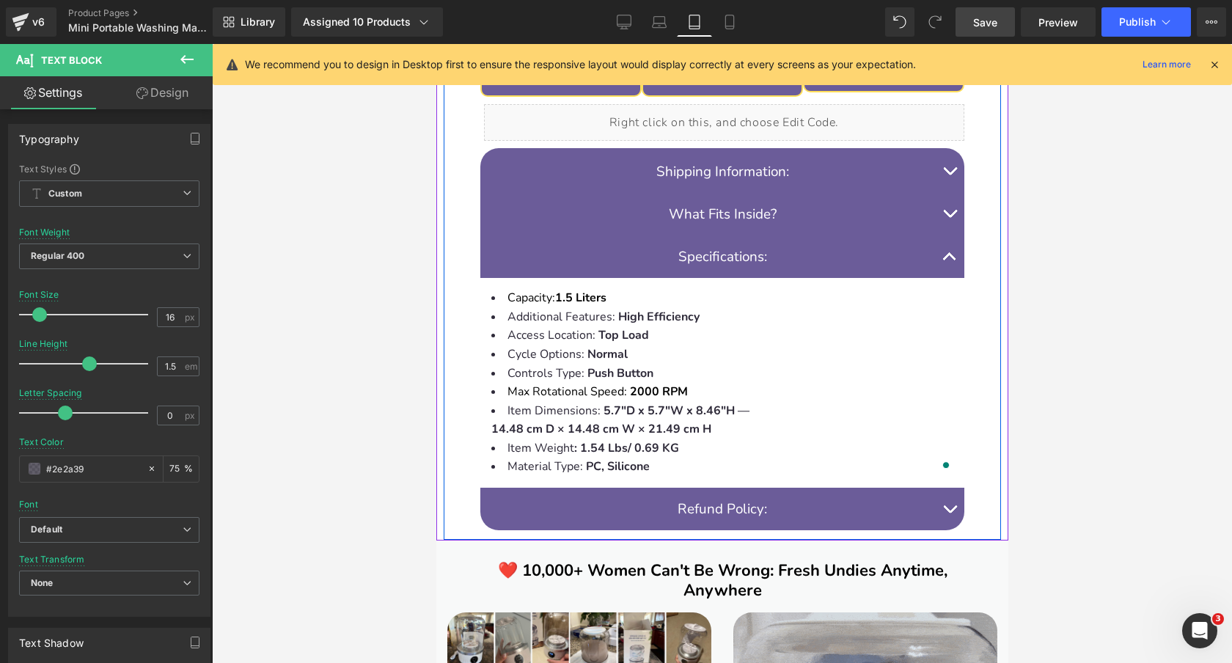
scroll to position [1742, 0]
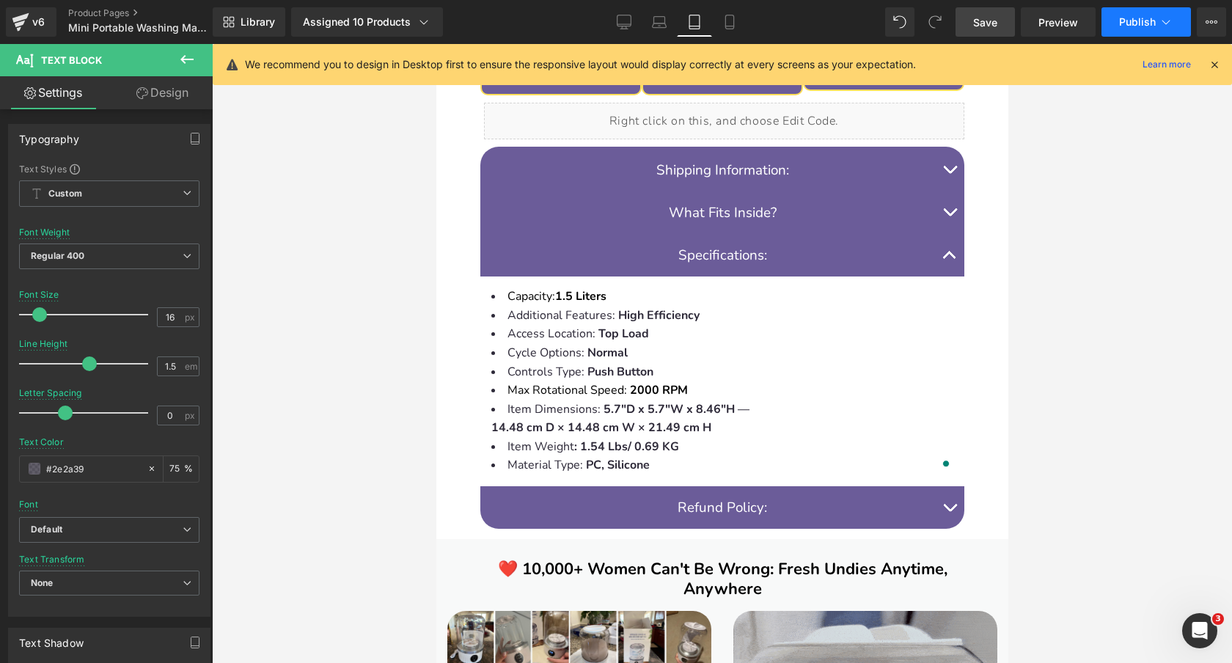
click at [1136, 32] on button "Publish" at bounding box center [1145, 21] width 89 height 29
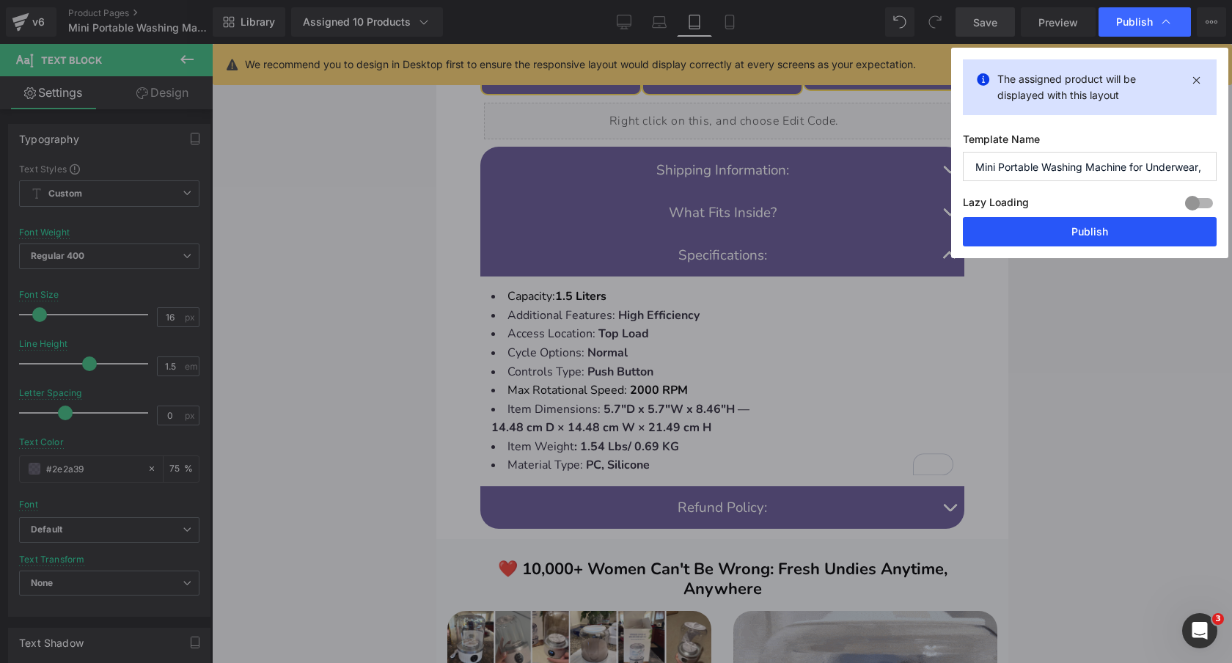
click at [1029, 235] on button "Publish" at bounding box center [1090, 231] width 254 height 29
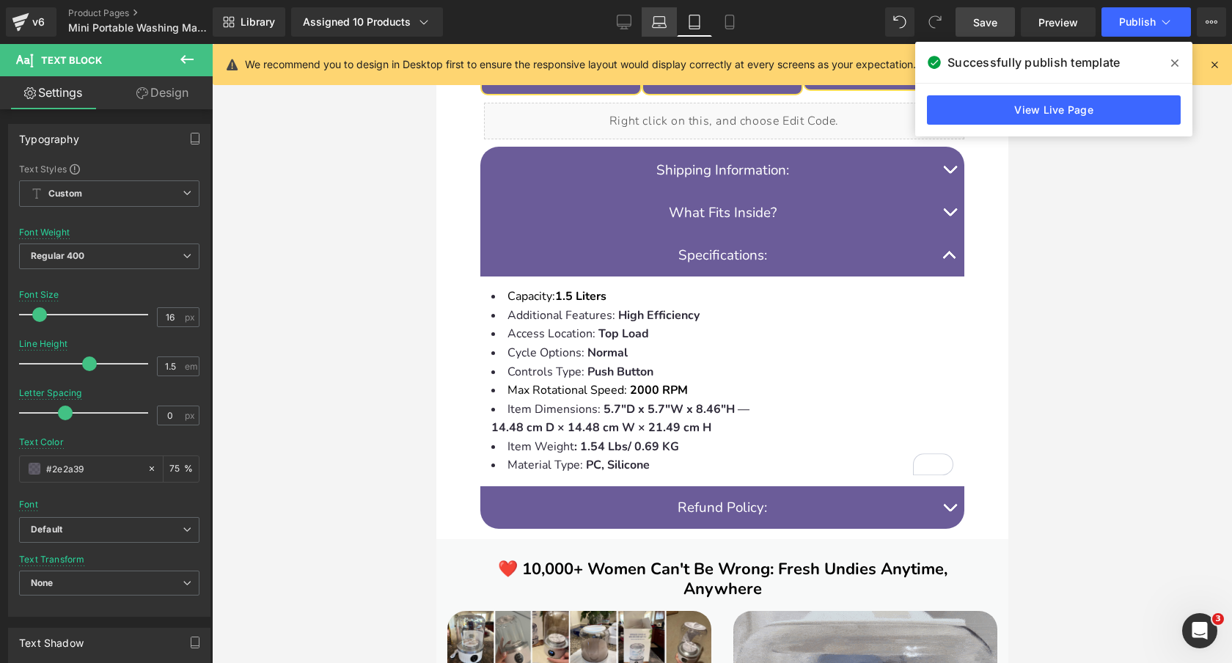
click at [661, 27] on icon at bounding box center [659, 25] width 14 height 4
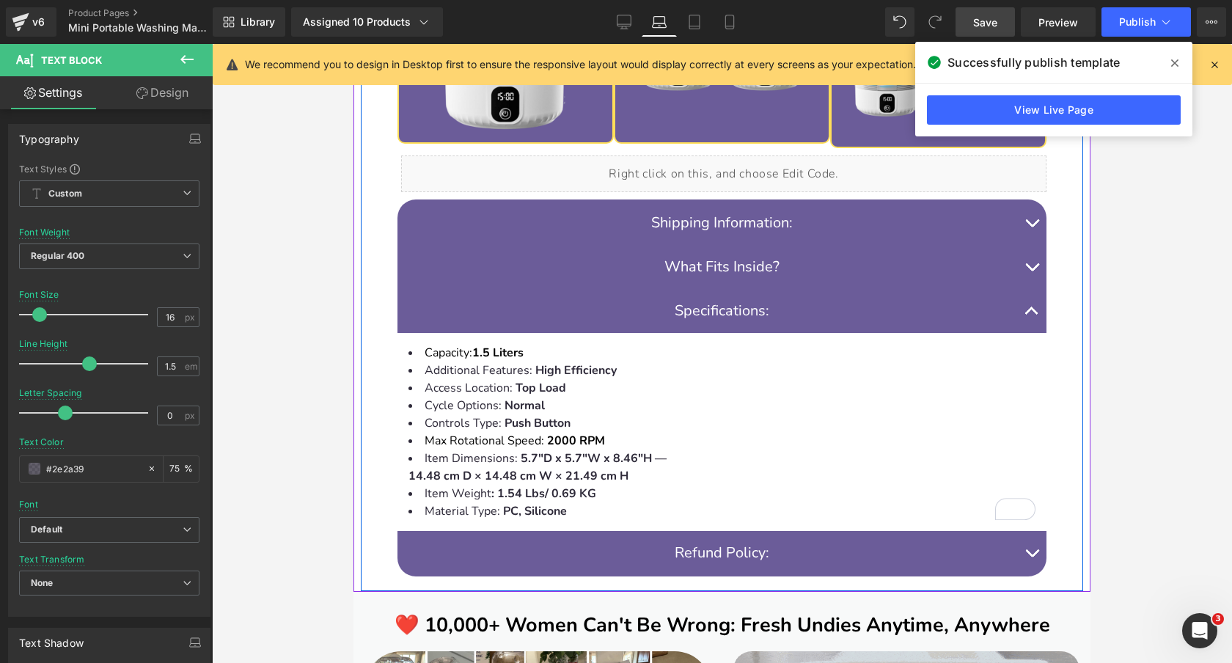
scroll to position [2009, 0]
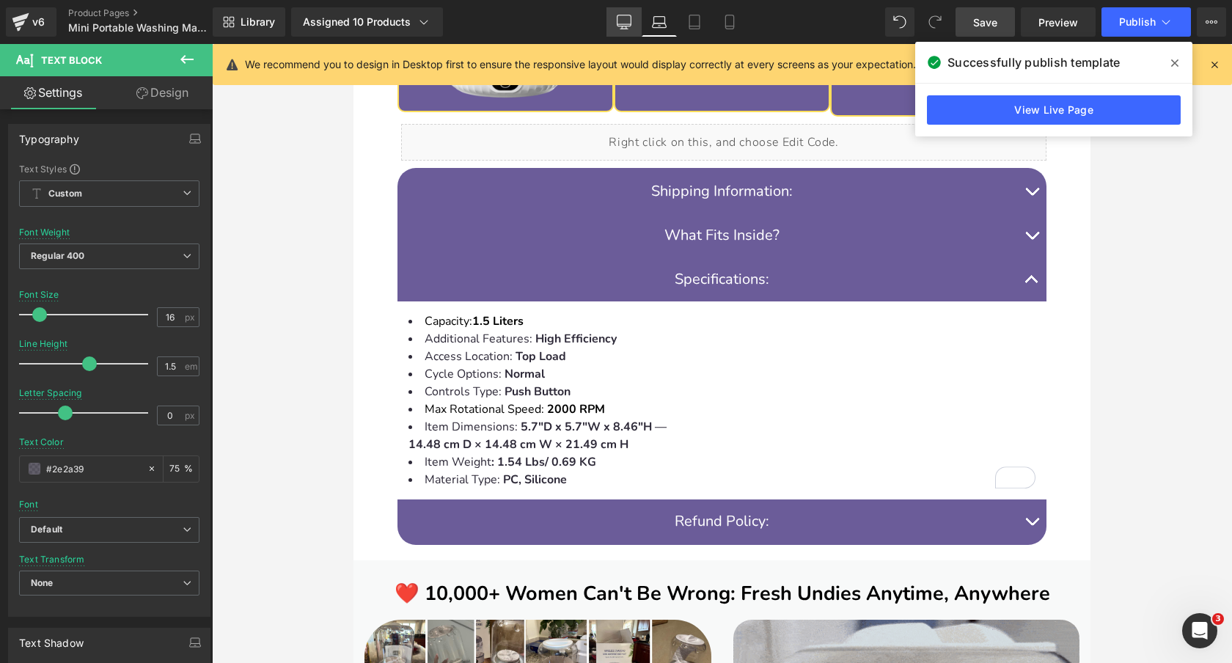
click at [630, 18] on icon at bounding box center [624, 22] width 15 height 15
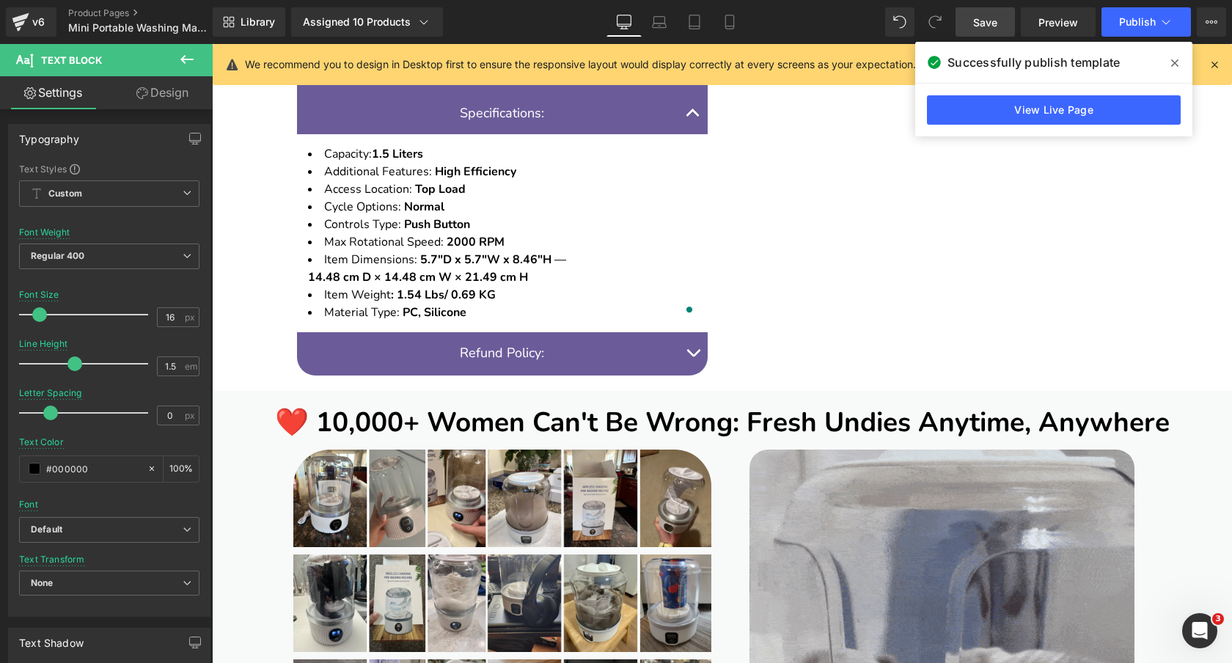
scroll to position [974, 0]
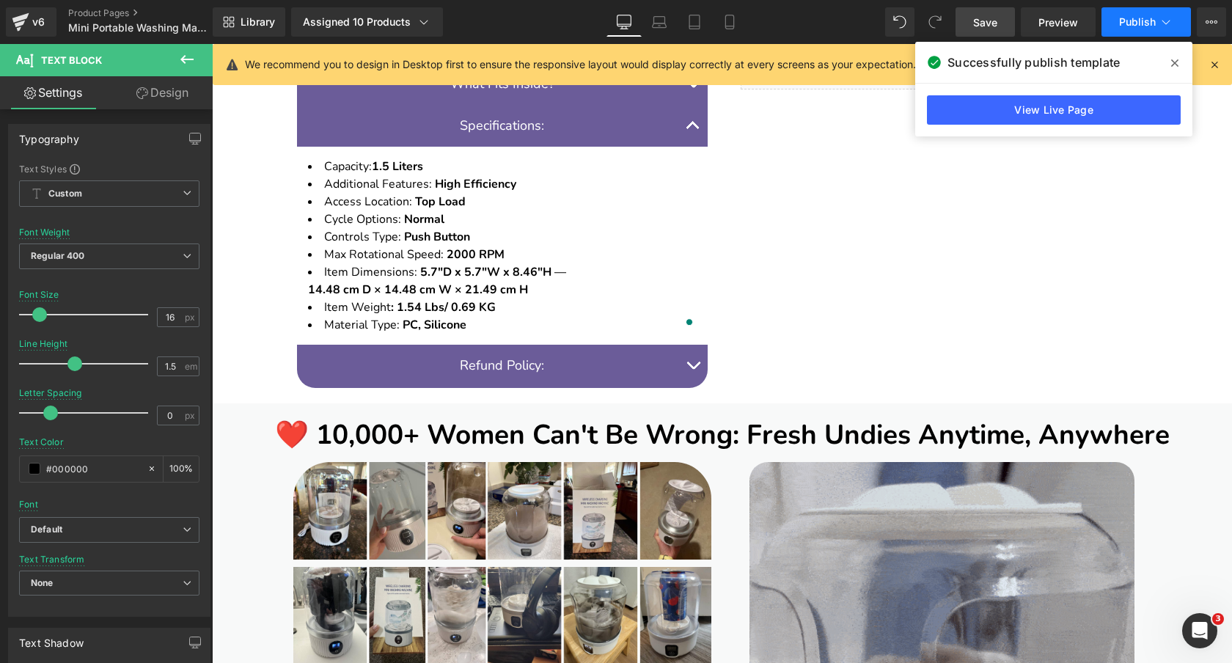
click at [1144, 21] on span "Publish" at bounding box center [1137, 22] width 37 height 12
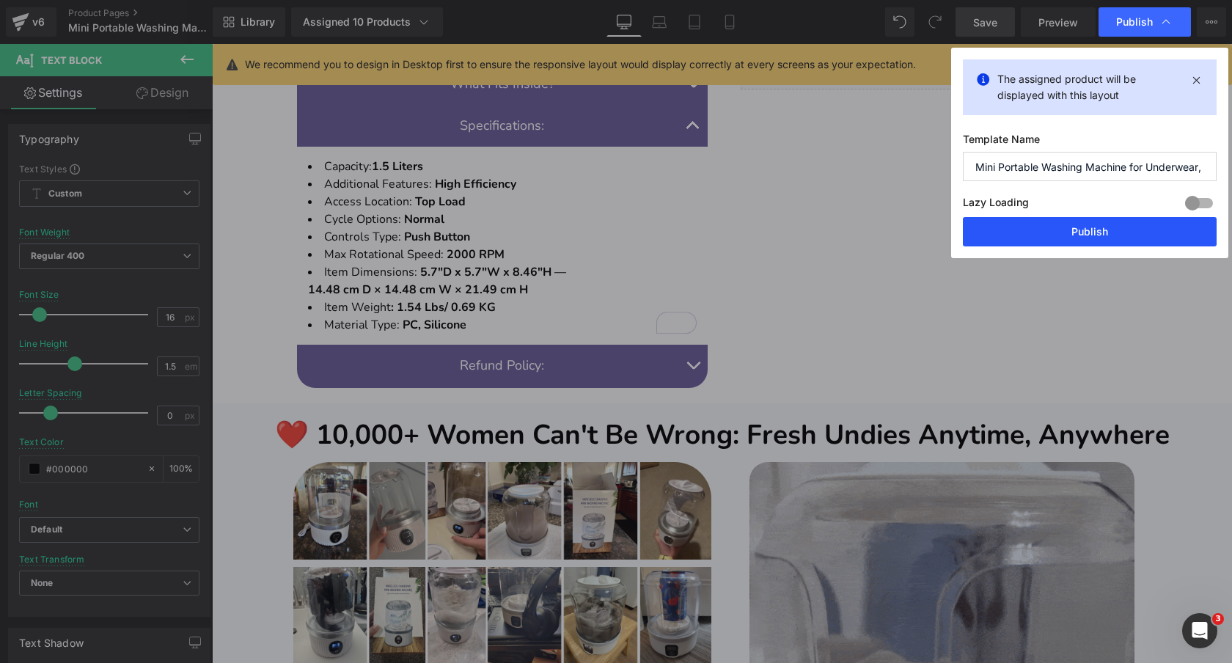
click at [1015, 246] on button "Publish" at bounding box center [1090, 231] width 254 height 29
